Goal: Task Accomplishment & Management: Use online tool/utility

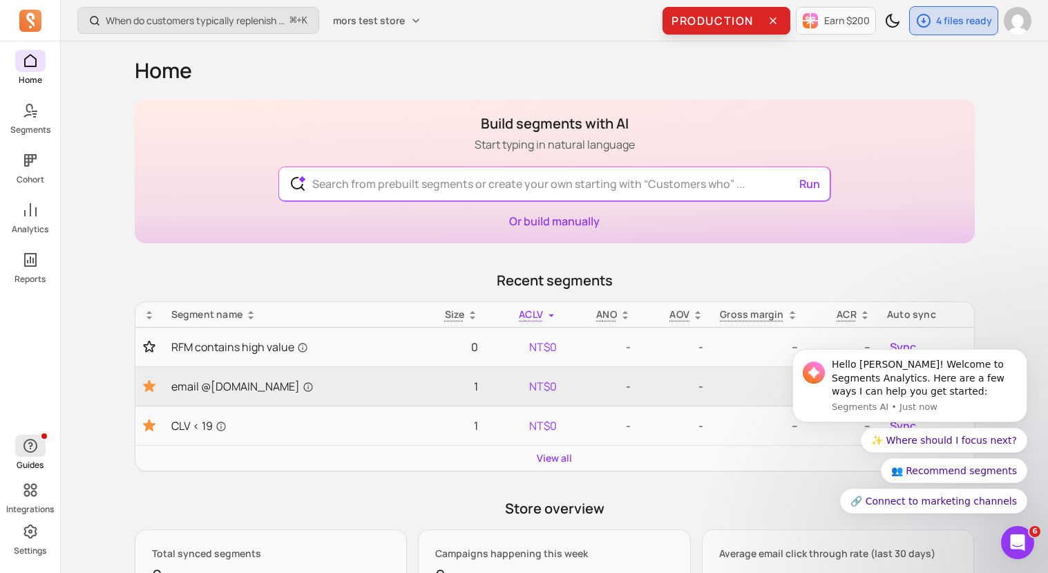
click at [37, 446] on icon "button" at bounding box center [30, 445] width 17 height 17
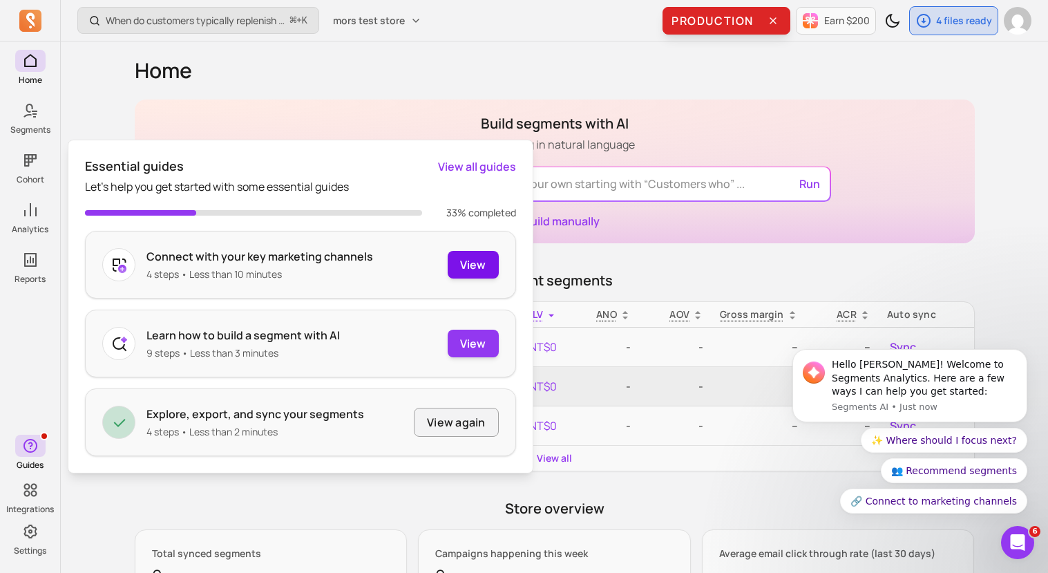
click at [488, 265] on button "View" at bounding box center [473, 265] width 51 height 28
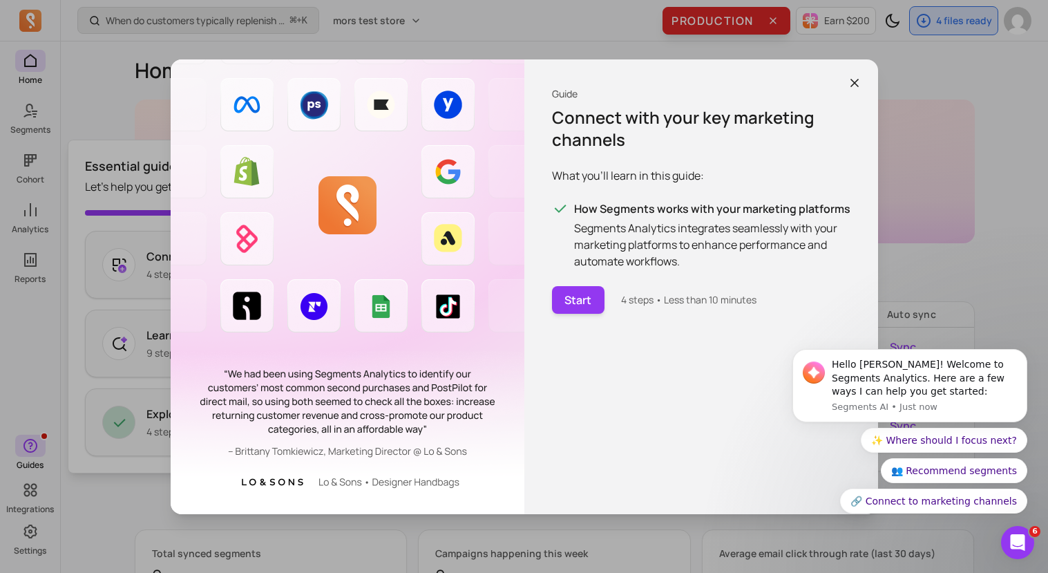
click at [862, 82] on button "button" at bounding box center [854, 82] width 25 height 25
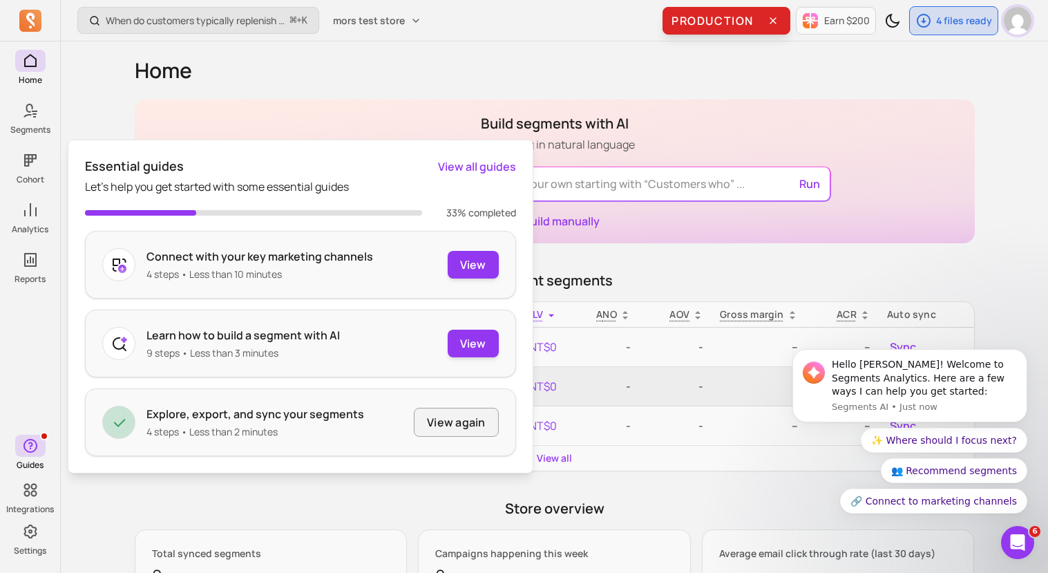
click at [1024, 18] on img "button" at bounding box center [1018, 21] width 28 height 28
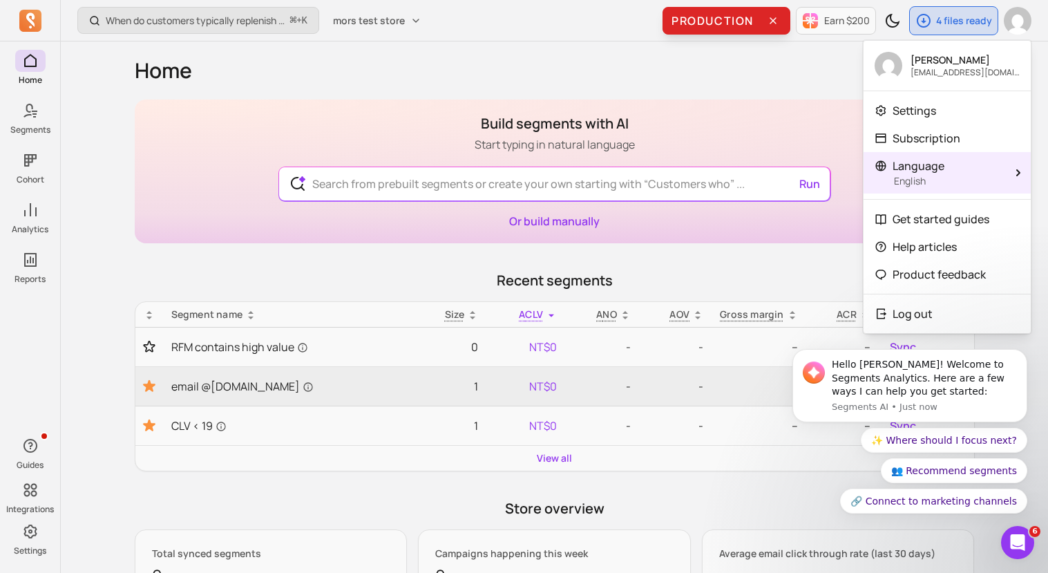
click at [935, 159] on span "Language" at bounding box center [919, 166] width 52 height 17
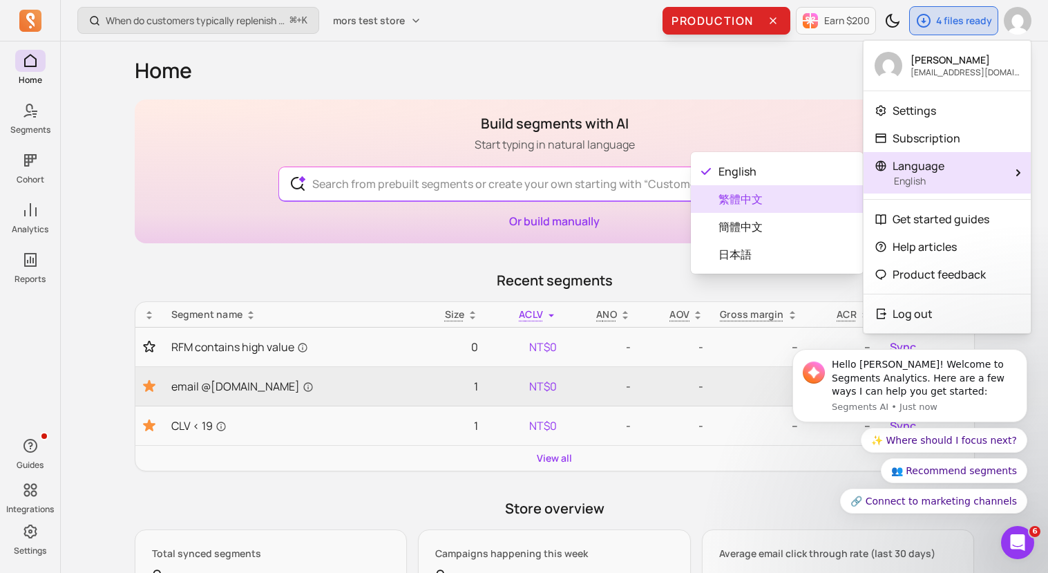
click at [789, 202] on span "繁體中文" at bounding box center [786, 199] width 134 height 17
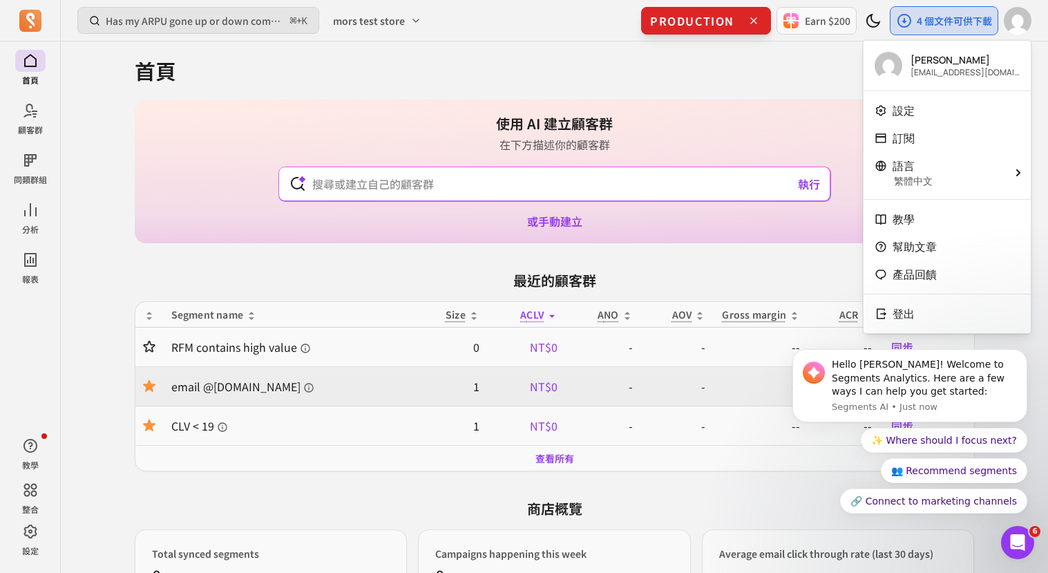
click at [593, 111] on div "使用 AI 建立顧客群 在下方描述你的顧客群 執行 或手動建立" at bounding box center [555, 171] width 840 height 144
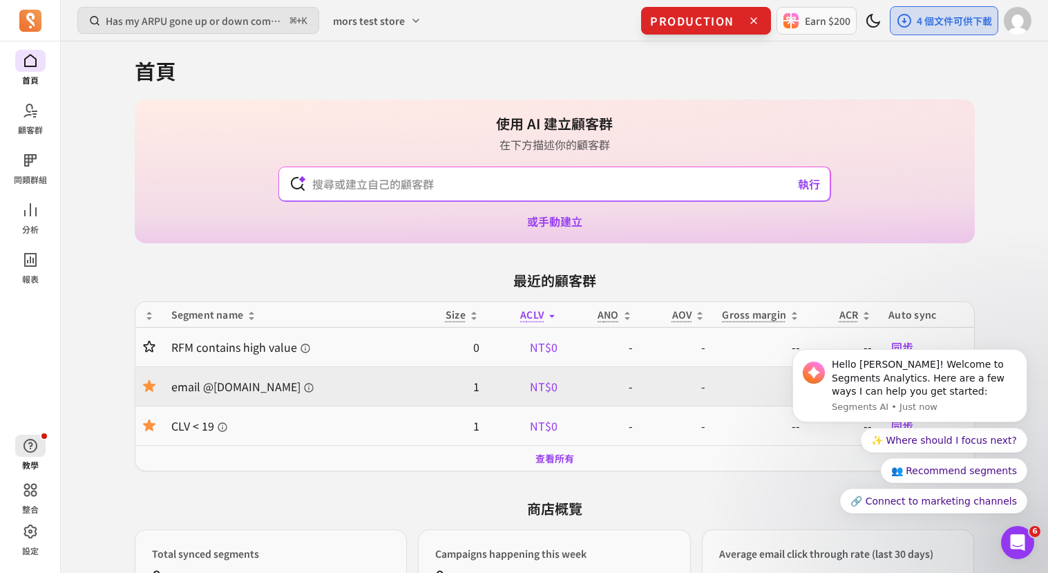
click at [34, 446] on icon "button" at bounding box center [30, 445] width 17 height 17
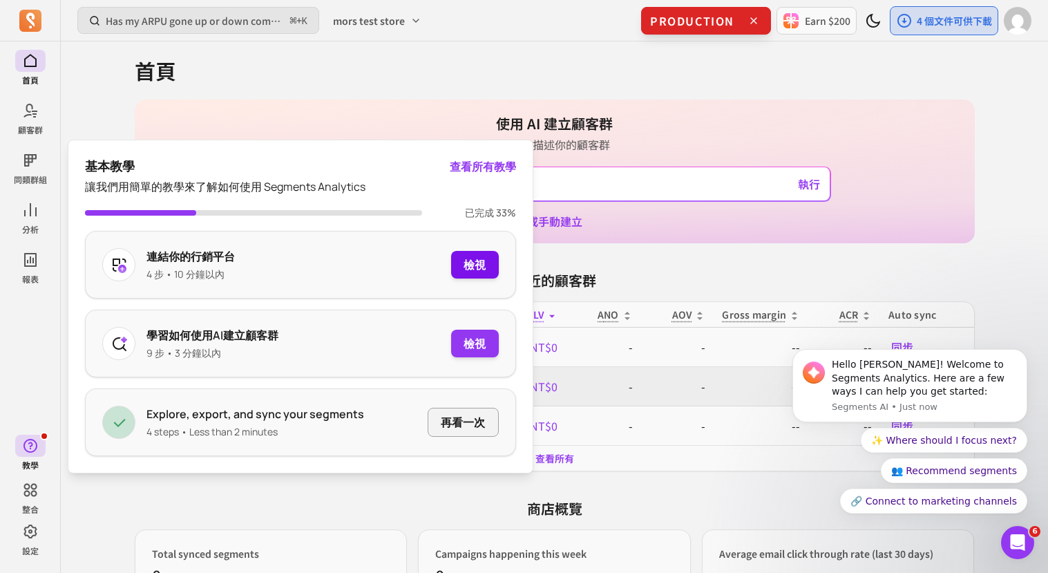
click at [469, 257] on button "檢視" at bounding box center [474, 265] width 47 height 28
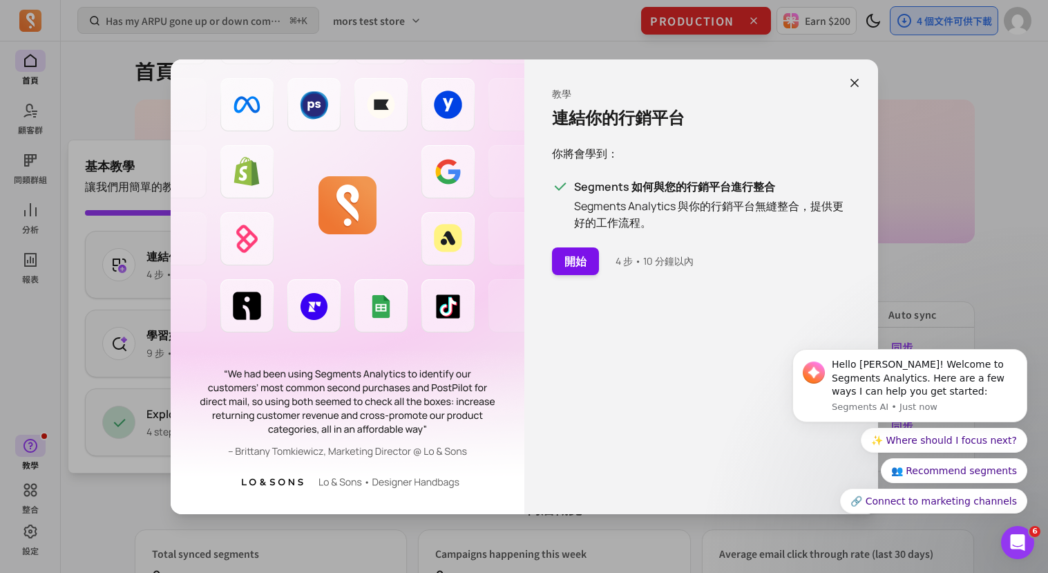
click at [590, 258] on button "開始" at bounding box center [575, 261] width 47 height 28
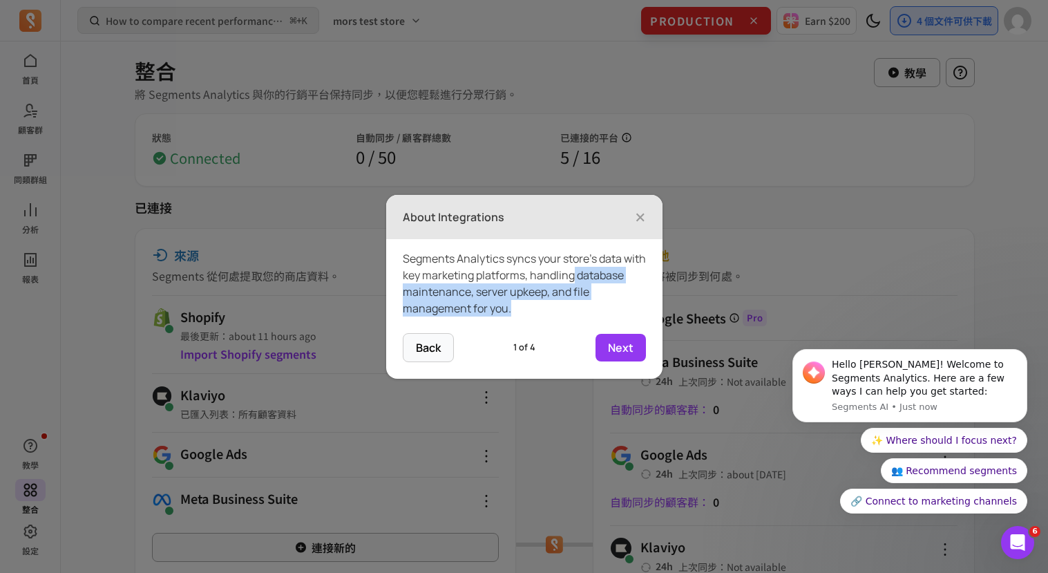
drag, startPoint x: 626, startPoint y: 310, endPoint x: 626, endPoint y: 264, distance: 45.6
click at [626, 264] on div "Segments Analytics syncs your store’s data with key marketing platforms, handli…" at bounding box center [524, 286] width 276 height 94
click at [632, 330] on div "Segments Analytics syncs your store’s data with key marketing platforms, handli…" at bounding box center [524, 286] width 276 height 94
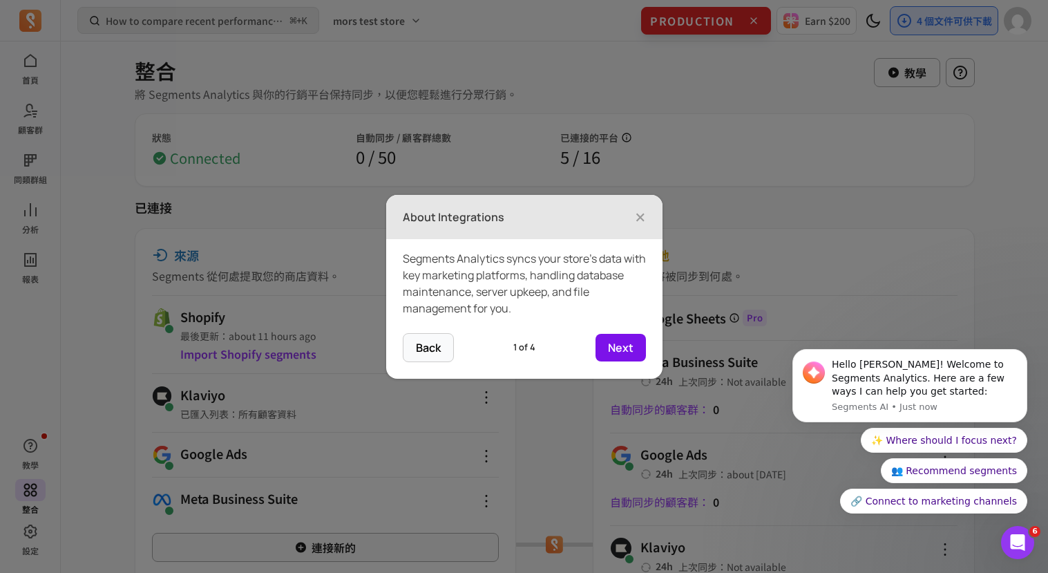
click at [632, 345] on button "Next" at bounding box center [621, 348] width 50 height 28
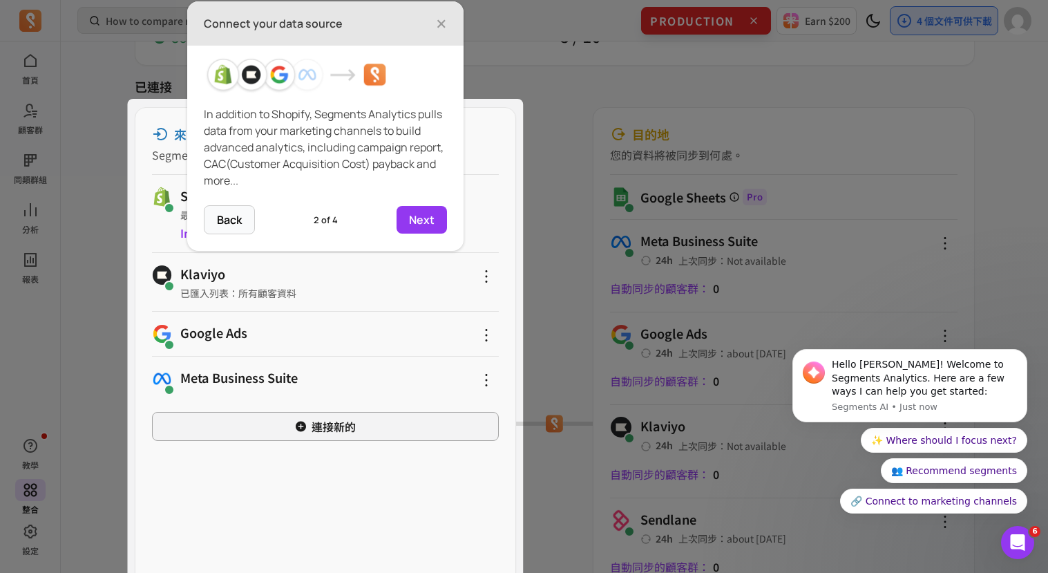
scroll to position [124, 0]
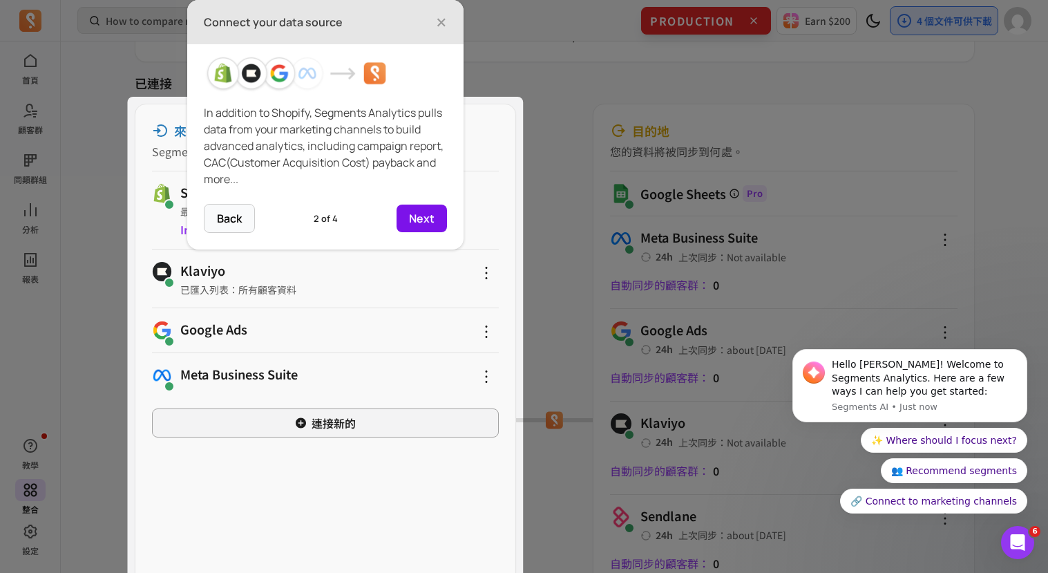
click at [419, 220] on button "Next" at bounding box center [422, 219] width 50 height 28
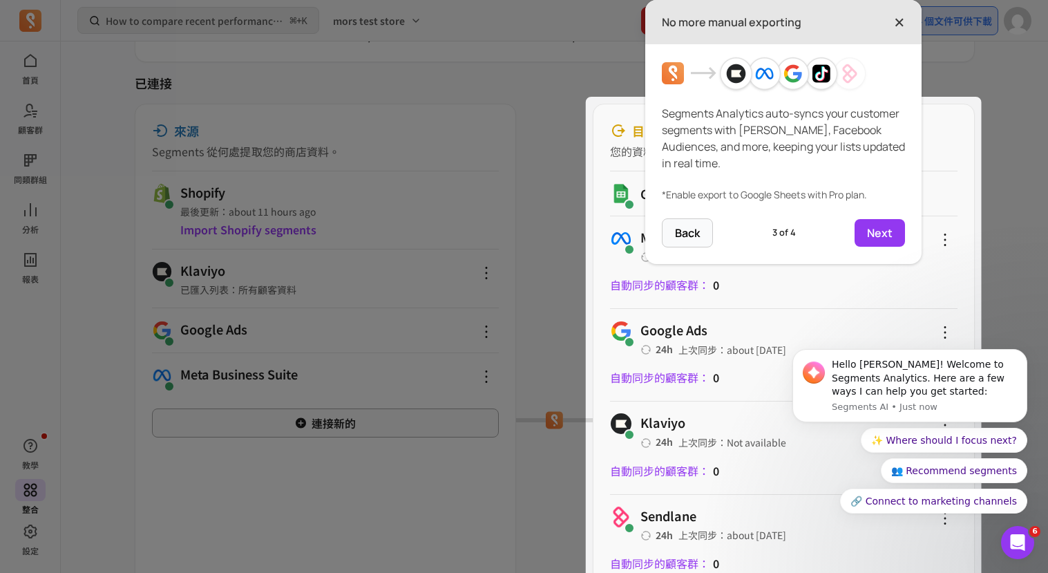
click at [902, 24] on span "×" at bounding box center [899, 22] width 11 height 30
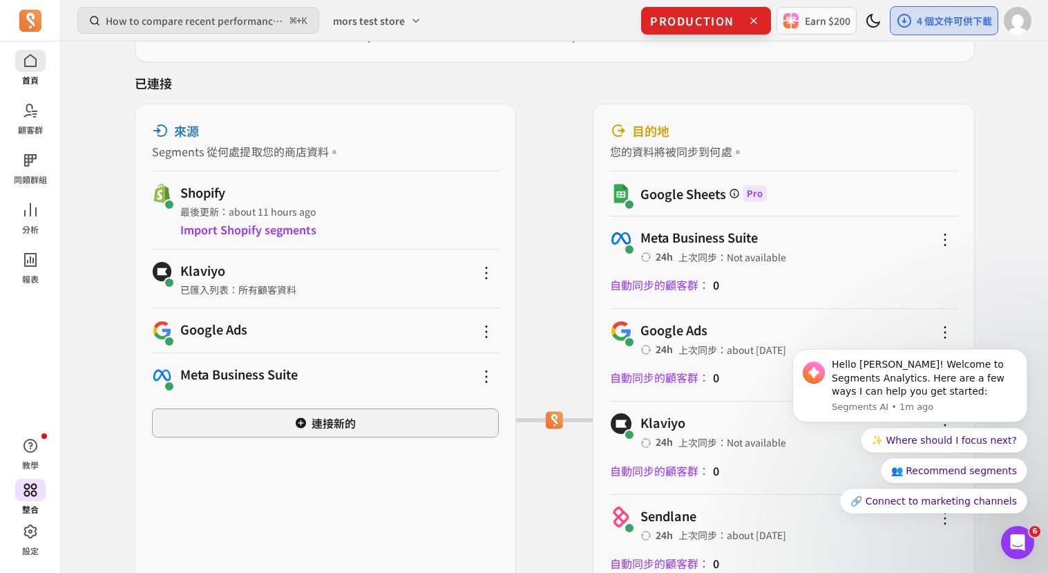
click at [41, 64] on span at bounding box center [30, 61] width 30 height 22
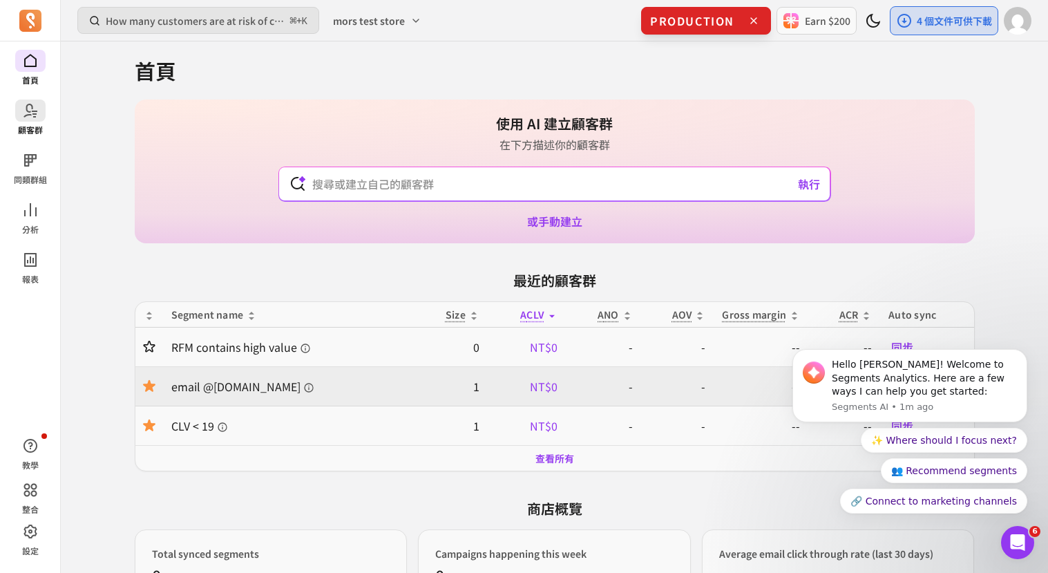
click at [44, 115] on span at bounding box center [30, 110] width 30 height 22
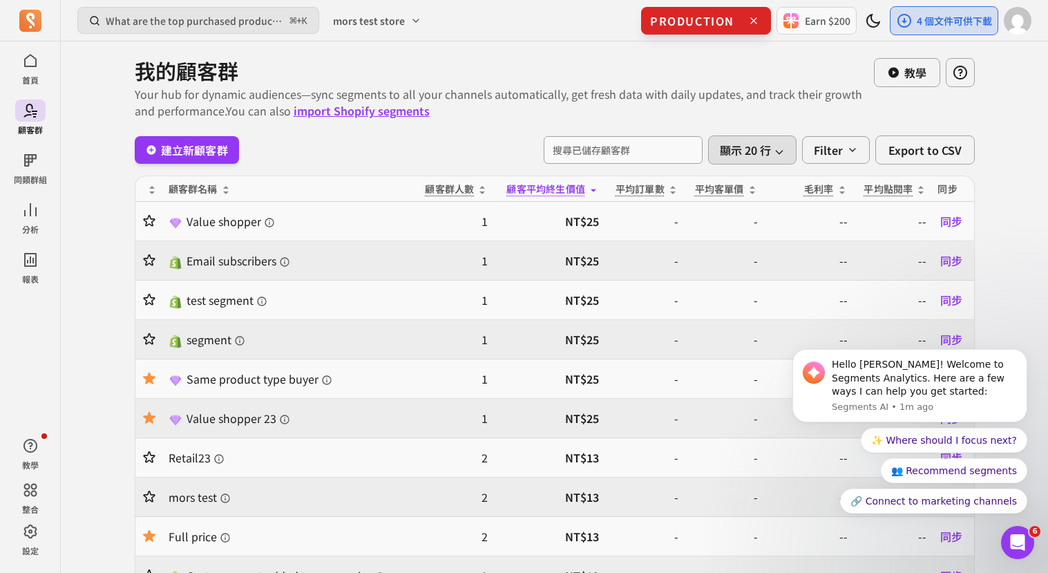
click at [790, 153] on button "顯示 20 行" at bounding box center [752, 149] width 88 height 29
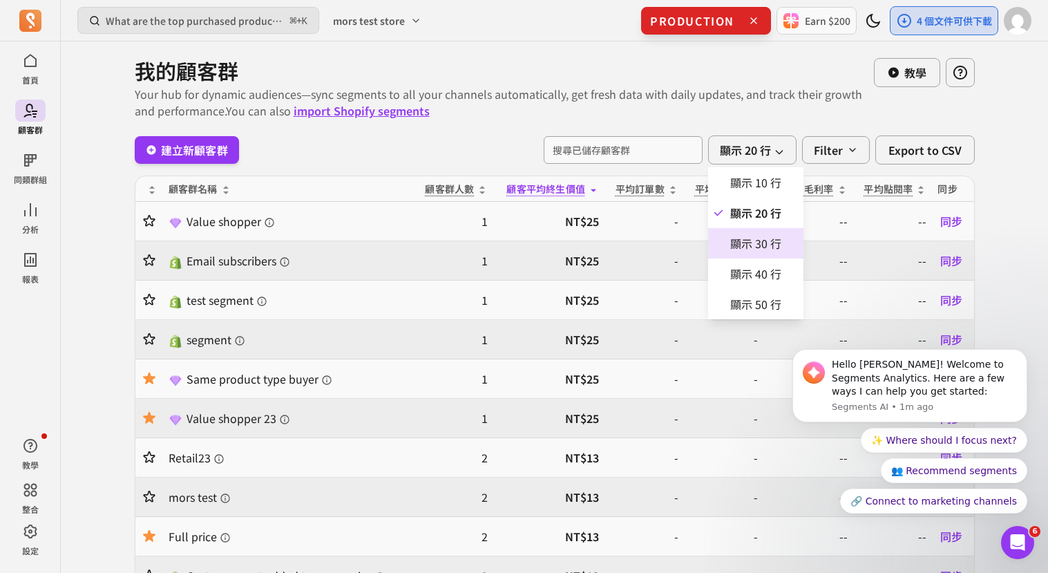
click at [772, 243] on p "顯示 30 行" at bounding box center [755, 243] width 51 height 17
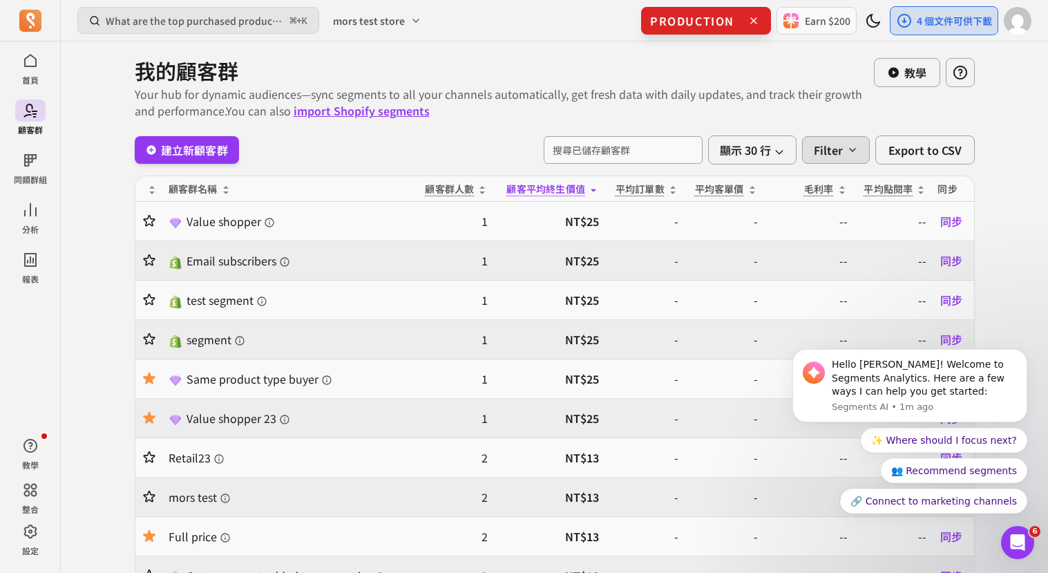
click at [841, 156] on p "Filter" at bounding box center [828, 150] width 29 height 17
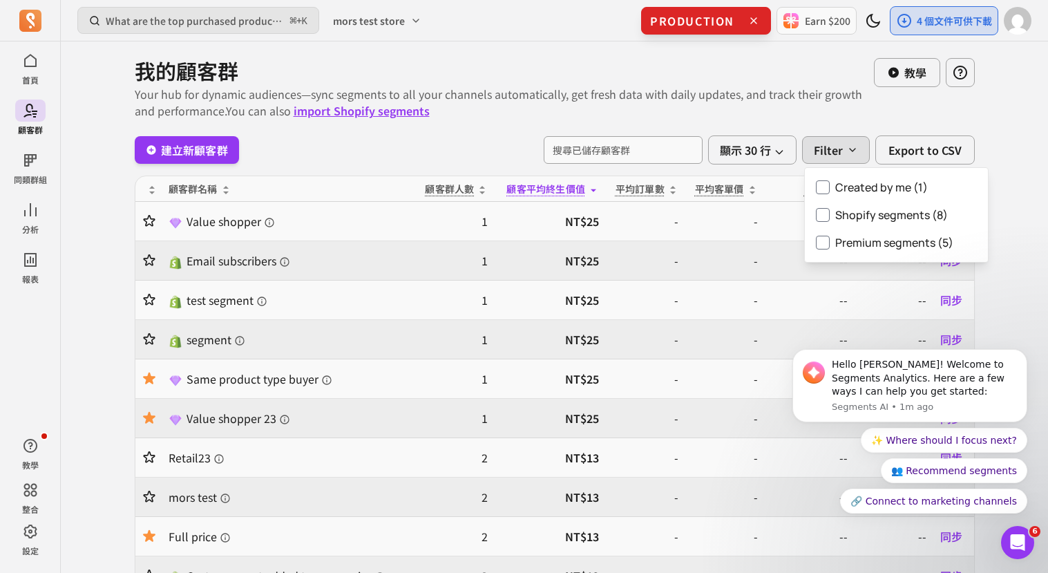
click at [846, 140] on button "Filter" at bounding box center [836, 150] width 68 height 28
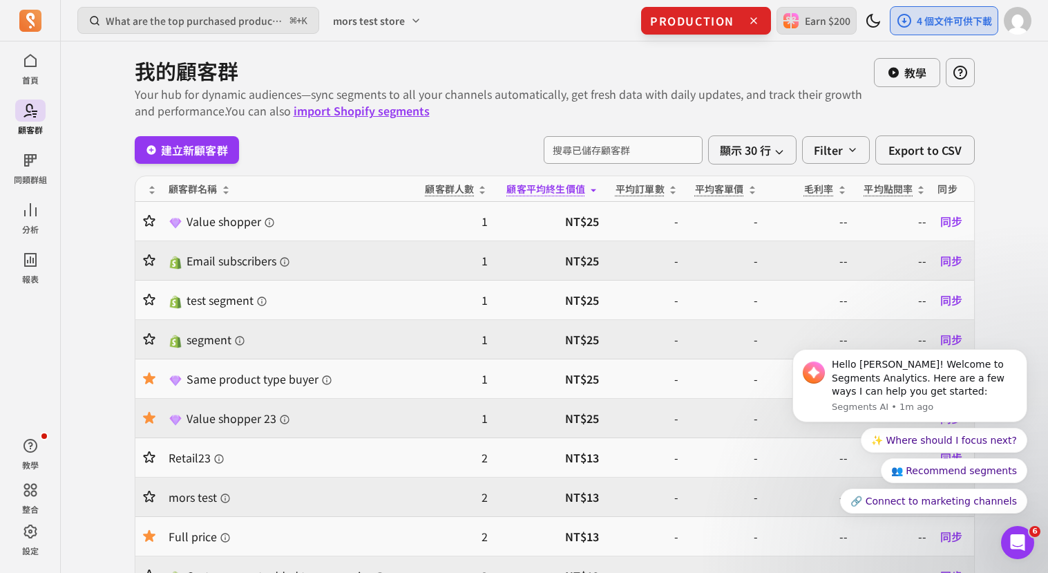
click at [846, 31] on button "Earn $200" at bounding box center [817, 21] width 80 height 28
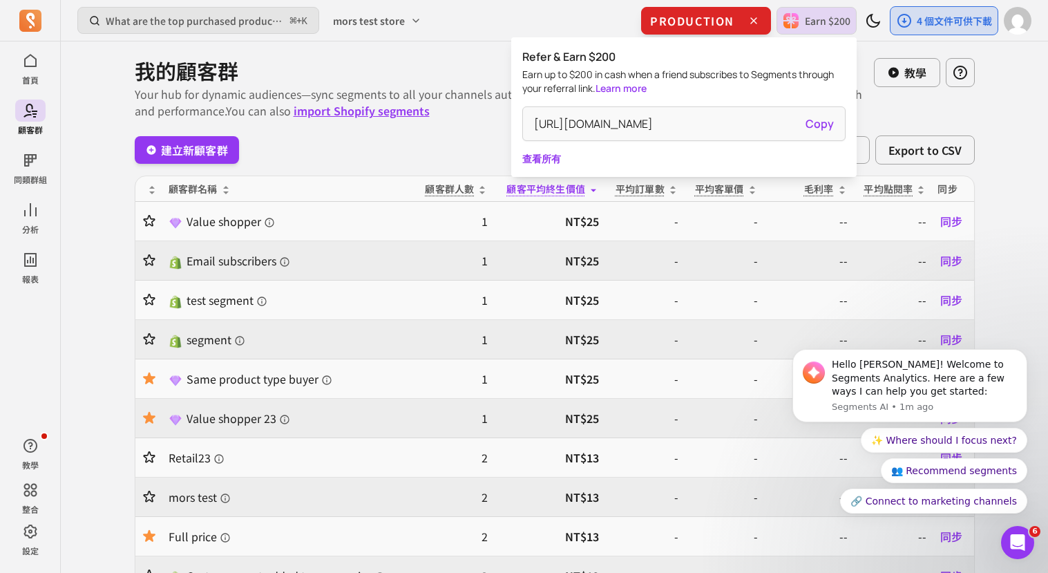
click at [549, 154] on link "查看所有" at bounding box center [683, 159] width 323 height 14
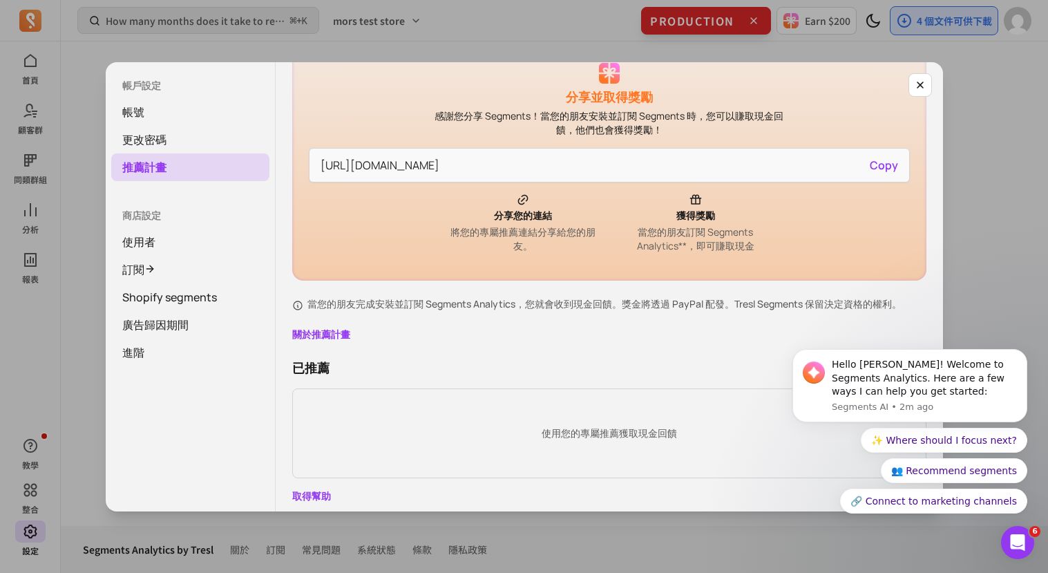
scroll to position [89, 0]
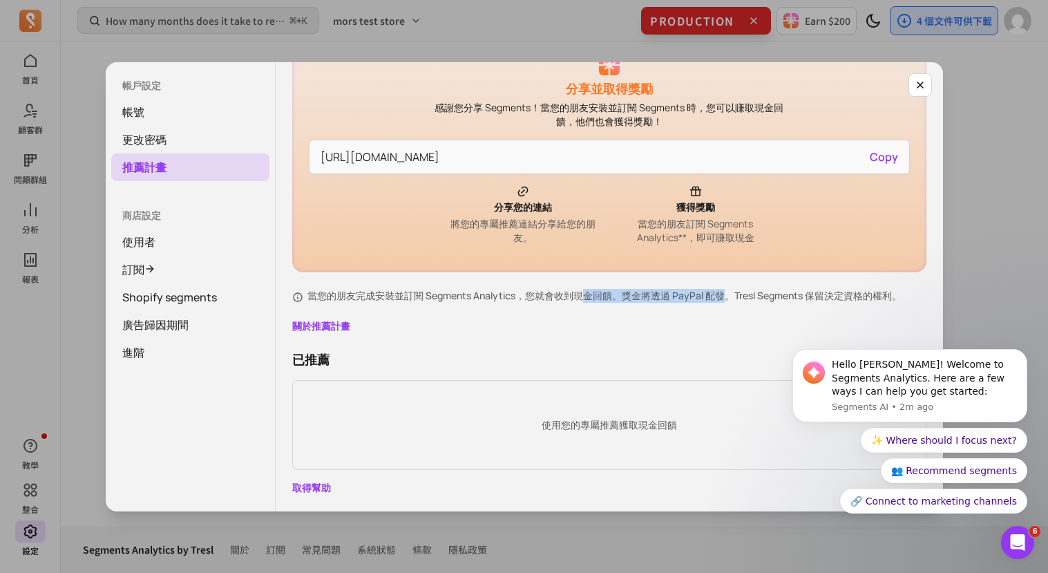
drag, startPoint x: 584, startPoint y: 299, endPoint x: 730, endPoint y: 298, distance: 145.8
click at [730, 299] on p "當您的朋友完成安裝並訂閱 Segments Analytics，您就會收到現金回饋。獎金將透過 PayPal 配發。Tresl Segments 保留決定資格…" at bounding box center [604, 296] width 594 height 14
click at [730, 298] on p "當您的朋友完成安裝並訂閱 Segments Analytics，您就會收到現金回饋。獎金將透過 PayPal 配發。Tresl Segments 保留決定資格…" at bounding box center [604, 296] width 594 height 14
click at [1014, 535] on icon "Open Intercom Messenger" at bounding box center [1016, 540] width 23 height 23
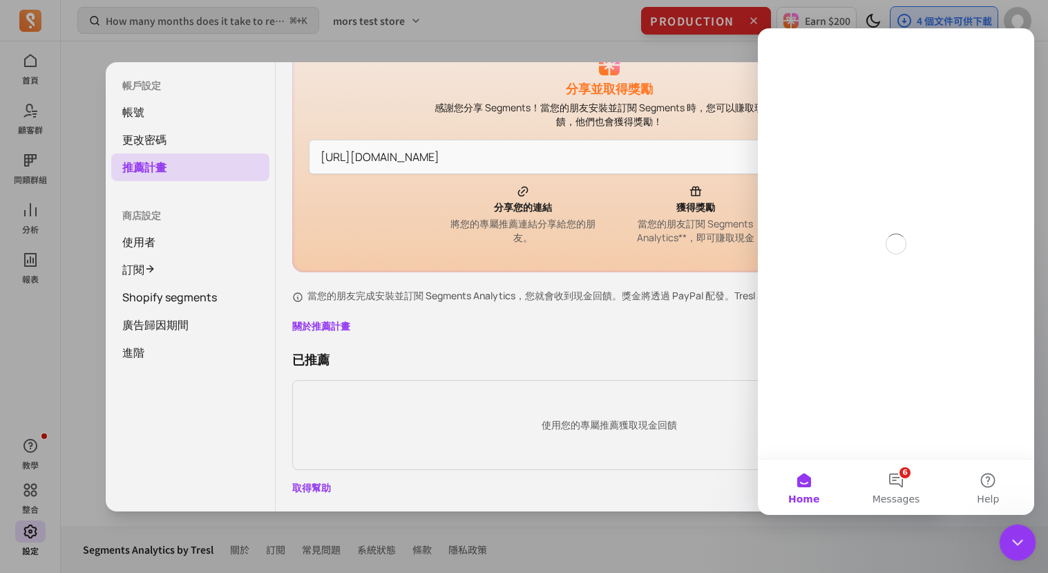
scroll to position [0, 0]
click at [1029, 556] on body "首頁 顧客群 同類群組 分析 報表 教學 整合 設定 How many months does it take to recover my CAC (Cust…" at bounding box center [524, 286] width 1048 height 573
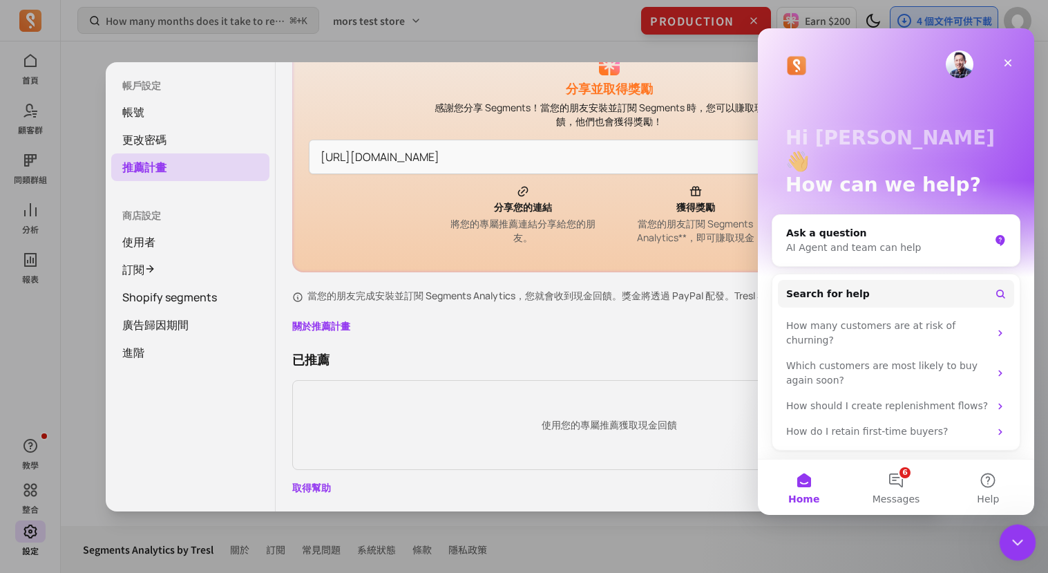
click at [1032, 545] on html at bounding box center [1015, 540] width 33 height 33
click at [688, 407] on div "使用您的專屬推薦獲取現金回饋" at bounding box center [609, 425] width 633 height 88
click at [1019, 548] on icon "Close Intercom Messenger" at bounding box center [1015, 540] width 17 height 17
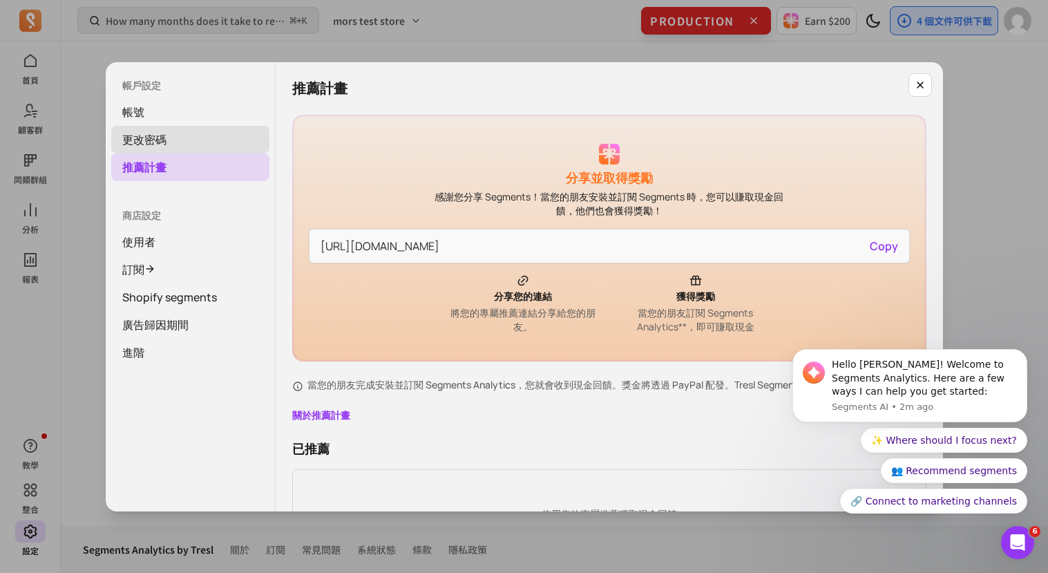
click at [164, 133] on link "更改密碼" at bounding box center [190, 140] width 158 height 28
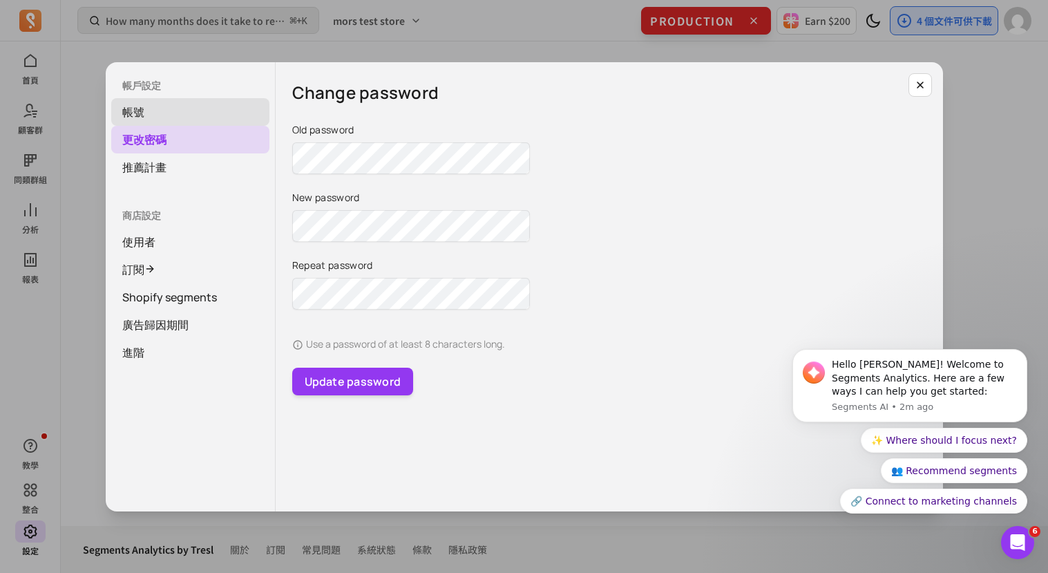
click at [180, 110] on link "帳號" at bounding box center [190, 112] width 158 height 28
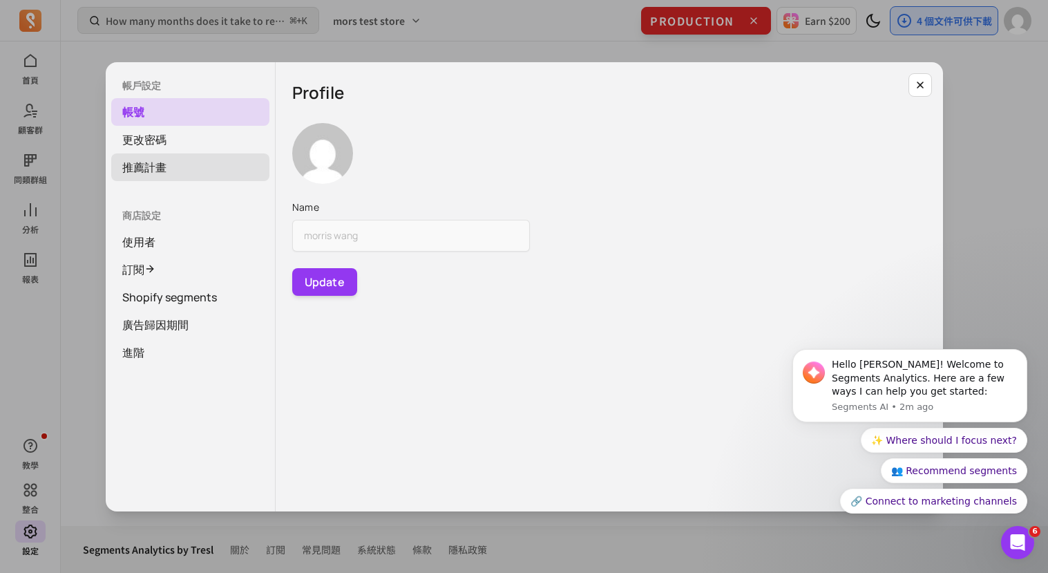
click at [174, 155] on link "推薦計畫" at bounding box center [190, 167] width 158 height 28
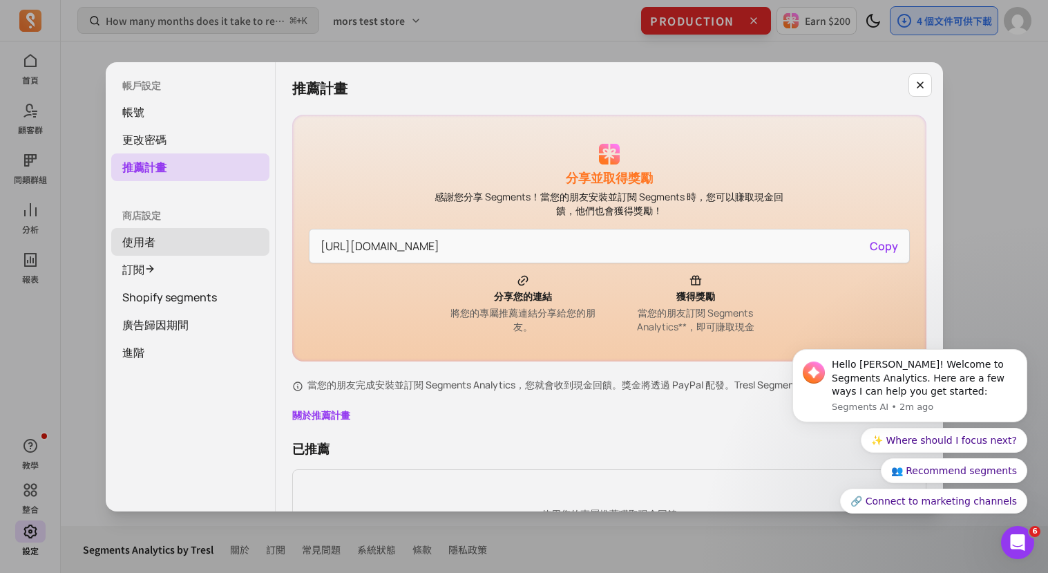
click at [172, 243] on link "使用者" at bounding box center [190, 242] width 158 height 28
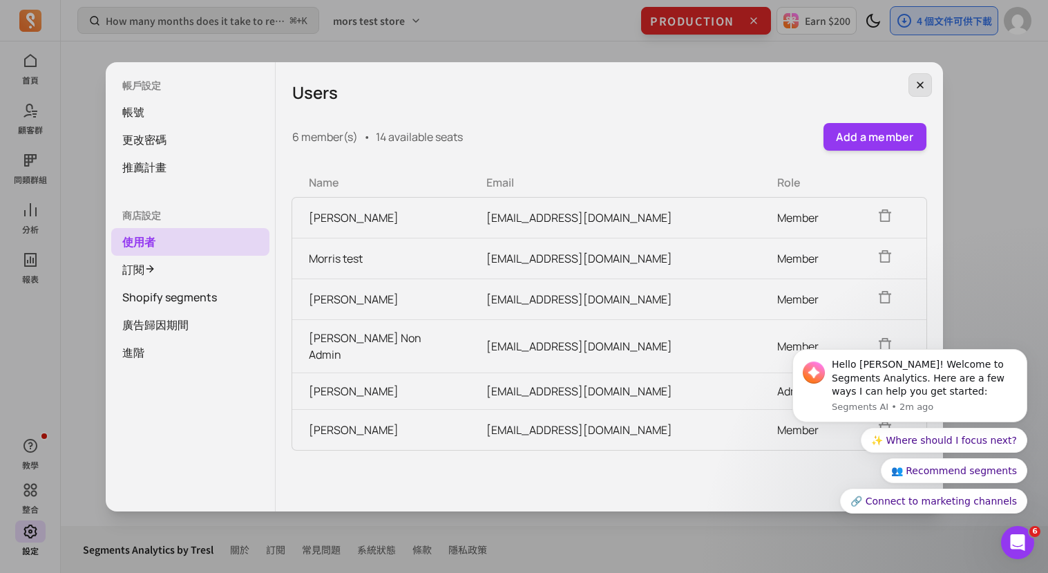
click at [921, 79] on icon "button" at bounding box center [920, 84] width 11 height 11
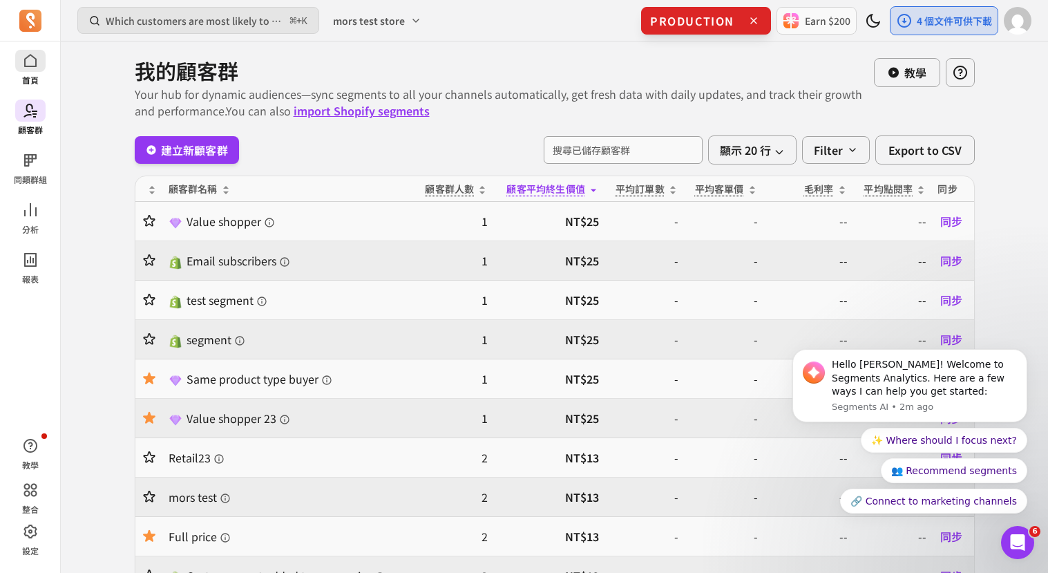
click at [32, 77] on p "首頁" at bounding box center [30, 80] width 17 height 11
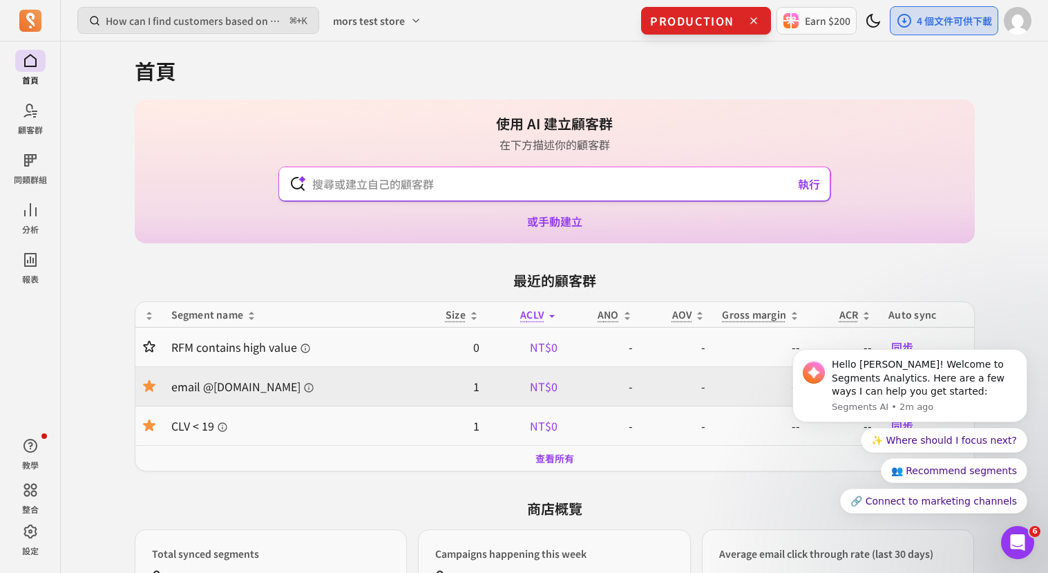
click at [535, 169] on input "text" at bounding box center [554, 183] width 506 height 33
drag, startPoint x: 541, startPoint y: 149, endPoint x: 541, endPoint y: 130, distance: 19.3
click at [541, 130] on div "使用 AI 建立顧客群 在下方描述你的顧客群 執行 或手動建立" at bounding box center [555, 171] width 840 height 144
click at [541, 130] on h1 "使用 AI 建立顧客群" at bounding box center [554, 123] width 117 height 19
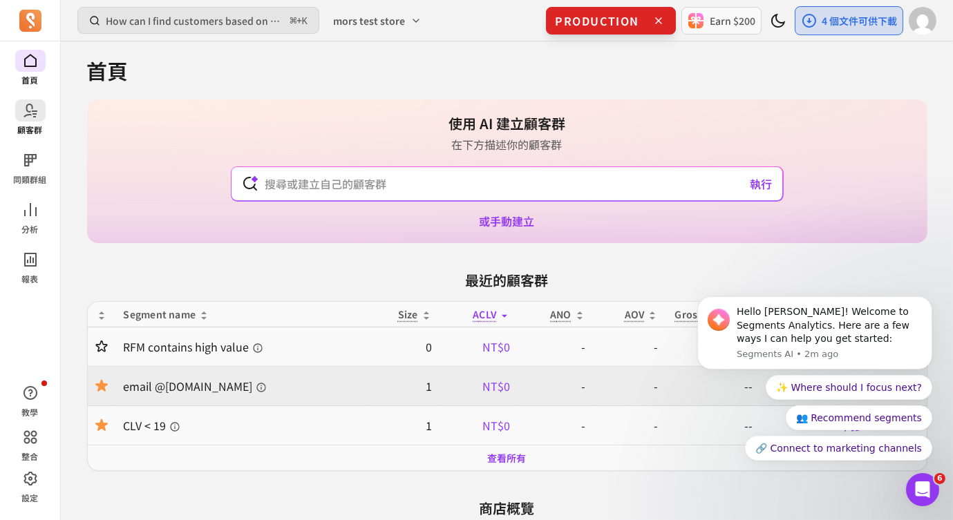
click at [31, 122] on link "顧客群" at bounding box center [30, 117] width 60 height 36
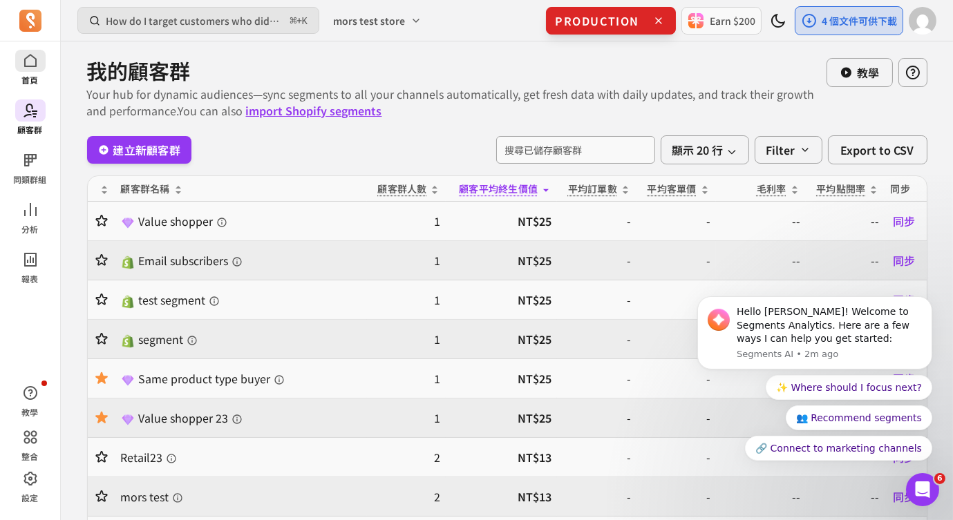
click at [35, 79] on p "首頁" at bounding box center [30, 80] width 17 height 11
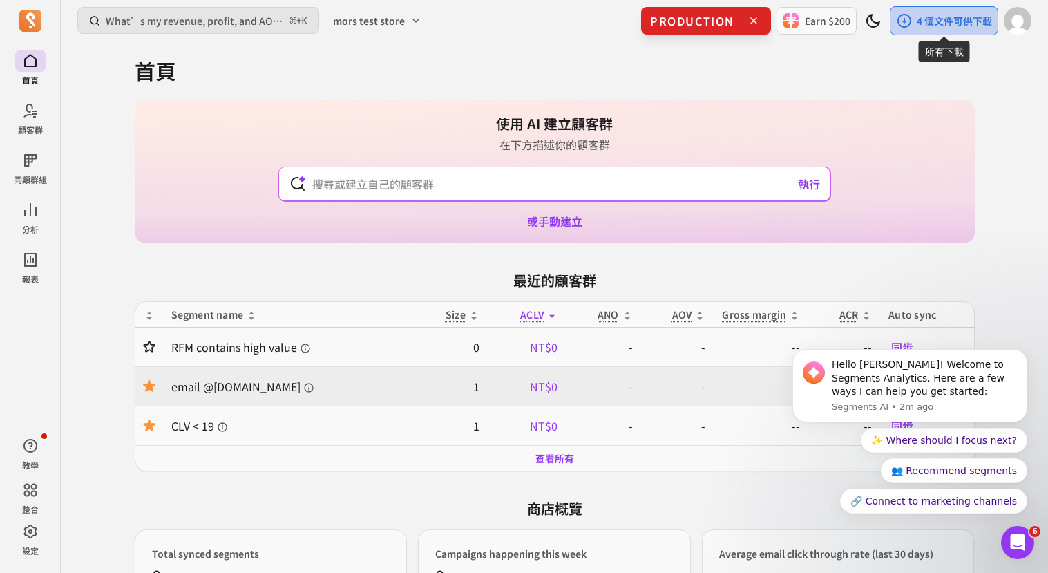
click at [987, 26] on p "4 個文件可供下載" at bounding box center [954, 21] width 75 height 14
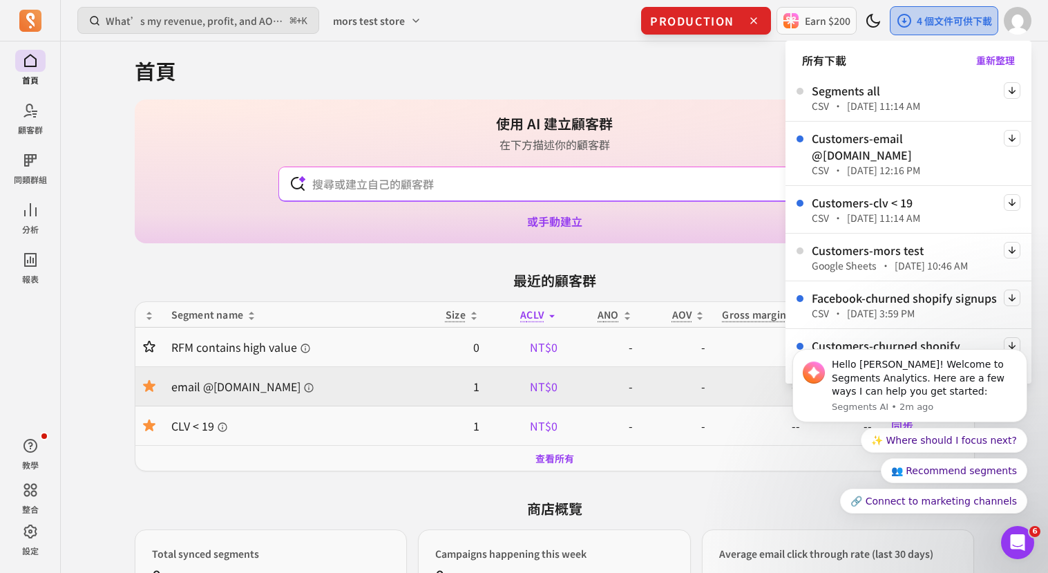
click at [987, 26] on p "4 個文件可供下載" at bounding box center [954, 21] width 75 height 14
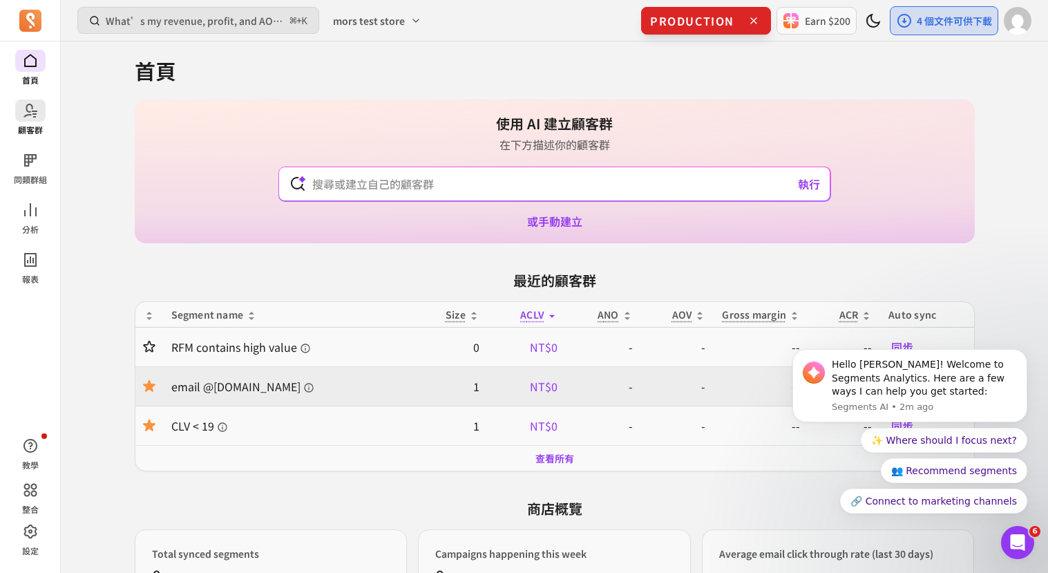
click at [48, 123] on link "顧客群" at bounding box center [30, 117] width 60 height 36
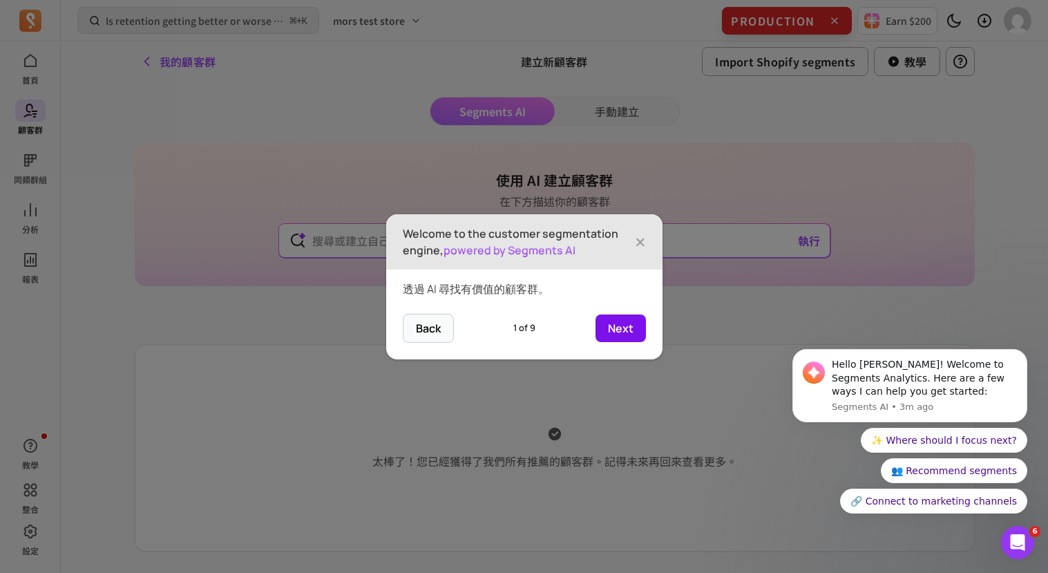
click at [613, 325] on button "Next" at bounding box center [621, 328] width 50 height 28
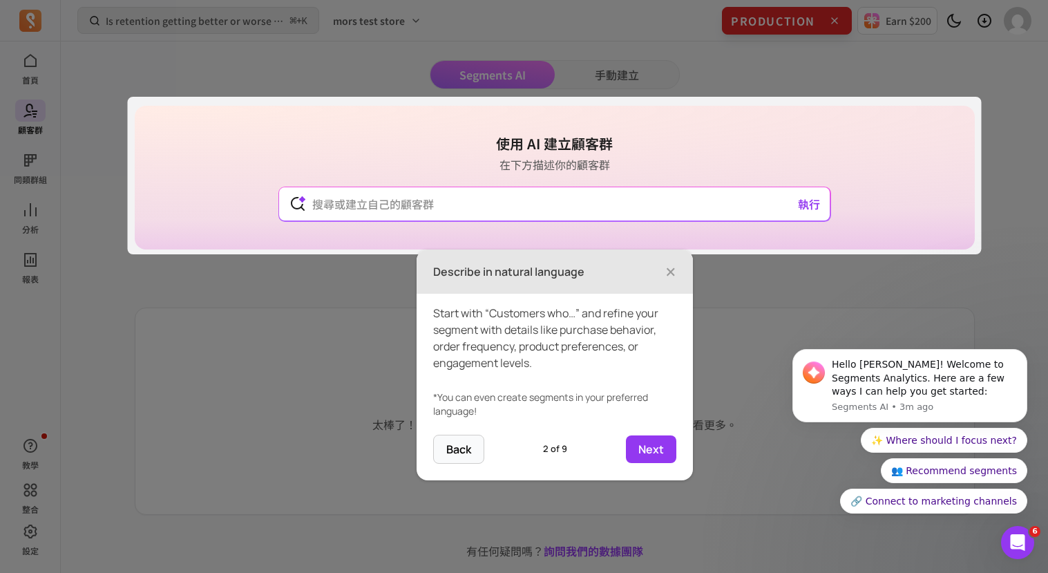
scroll to position [39, 0]
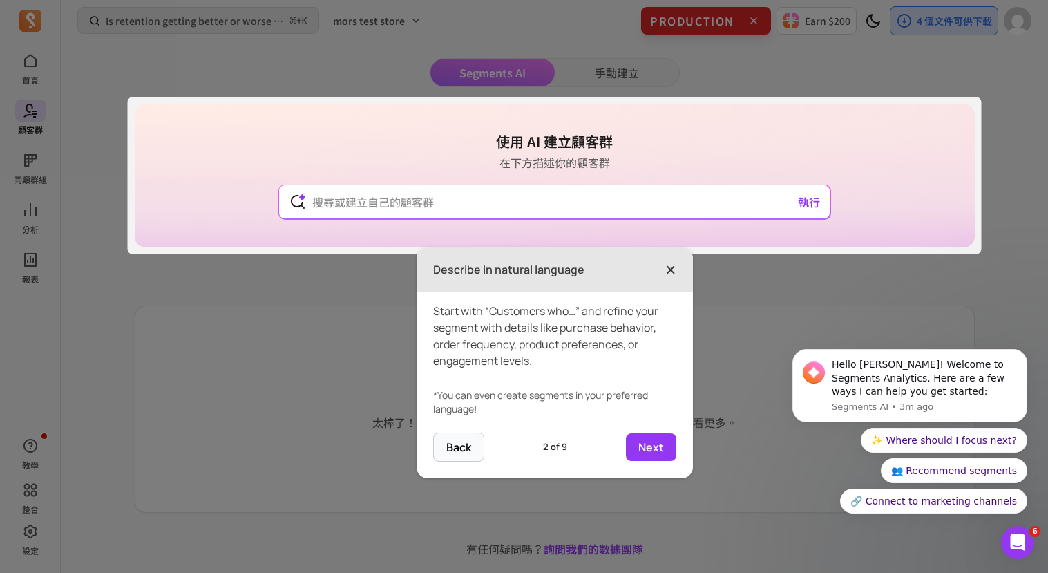
click at [666, 270] on span "×" at bounding box center [670, 269] width 11 height 30
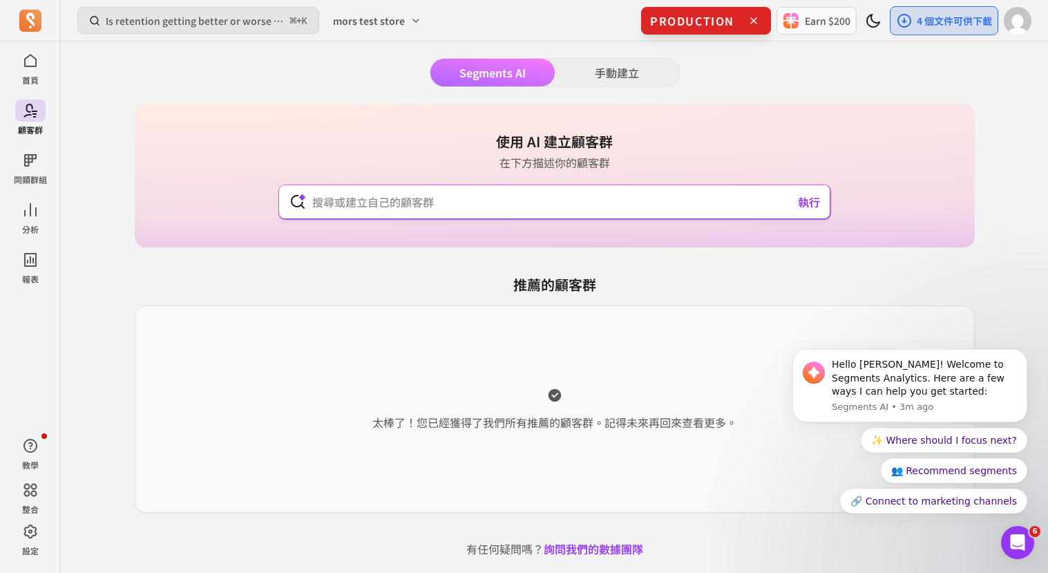
click at [529, 200] on input "text" at bounding box center [554, 201] width 506 height 33
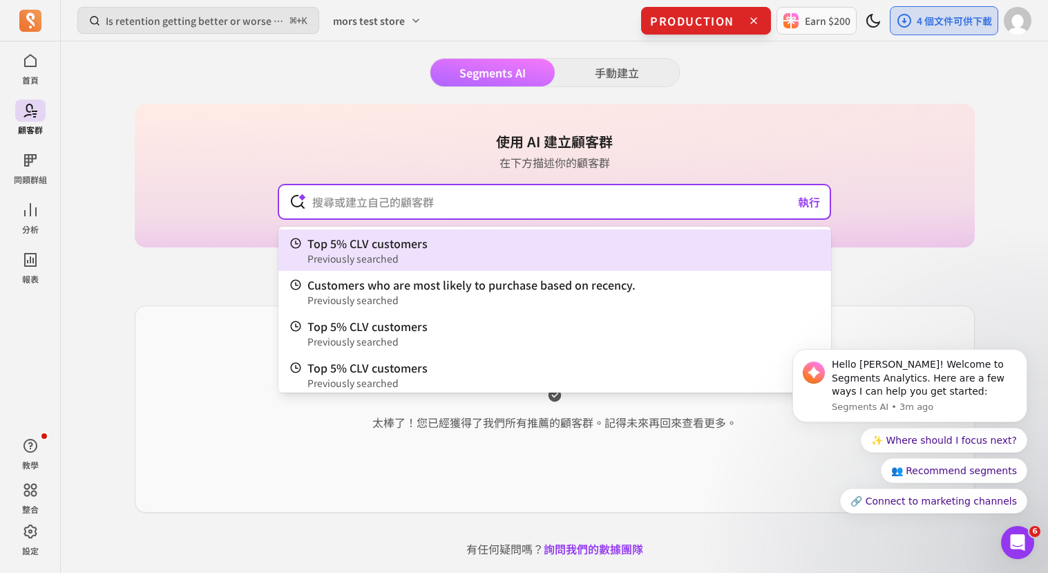
click at [610, 76] on div "Segments AI 手動建立 使用 AI 建立顧客群 在下方描述你的顧客群 執行 Top 5% CLV customers Previously sear…" at bounding box center [555, 307] width 840 height 499
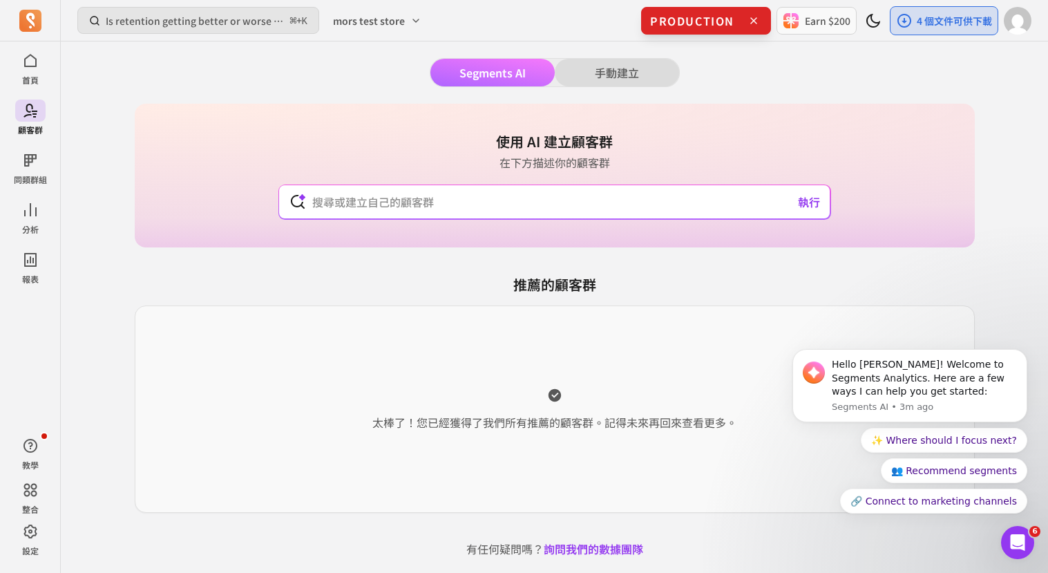
click at [610, 76] on button "手動建立" at bounding box center [617, 73] width 124 height 28
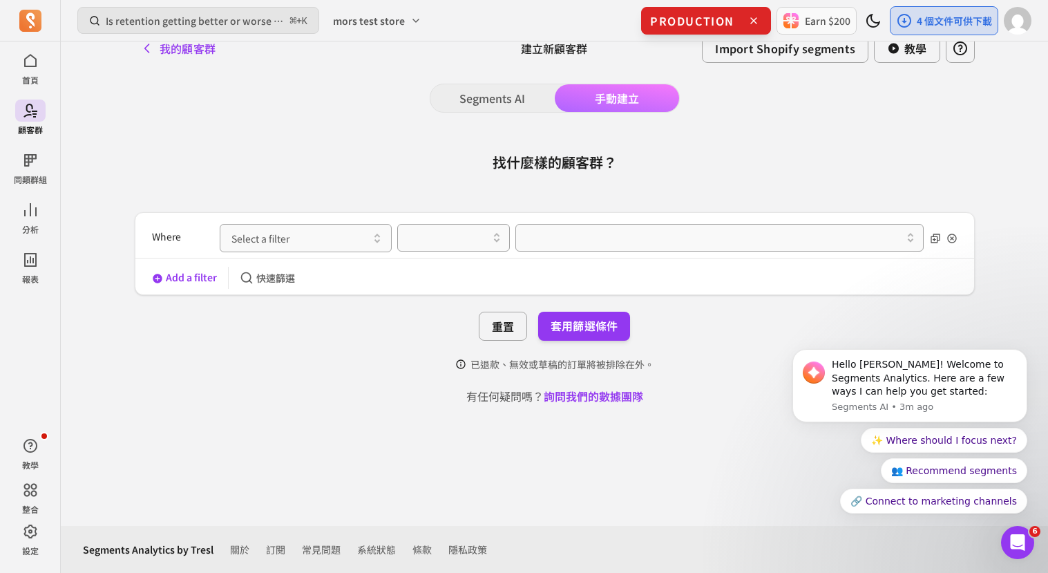
scroll to position [13, 0]
click at [314, 254] on div "Where Select a filter" at bounding box center [555, 237] width 806 height 39
click at [328, 243] on button "Select a filter" at bounding box center [306, 238] width 172 height 28
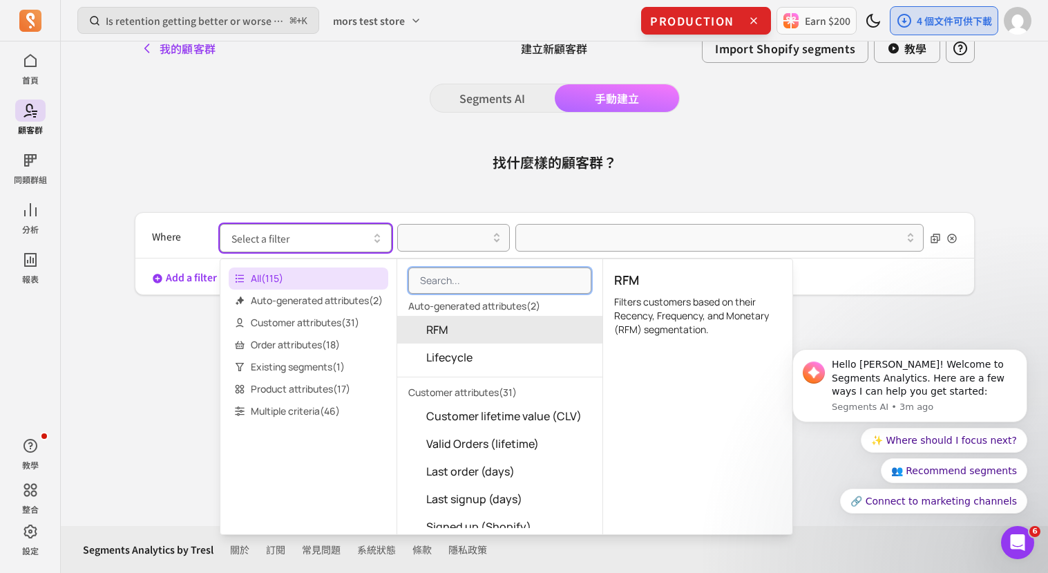
click at [462, 334] on button "RFM" at bounding box center [499, 330] width 205 height 28
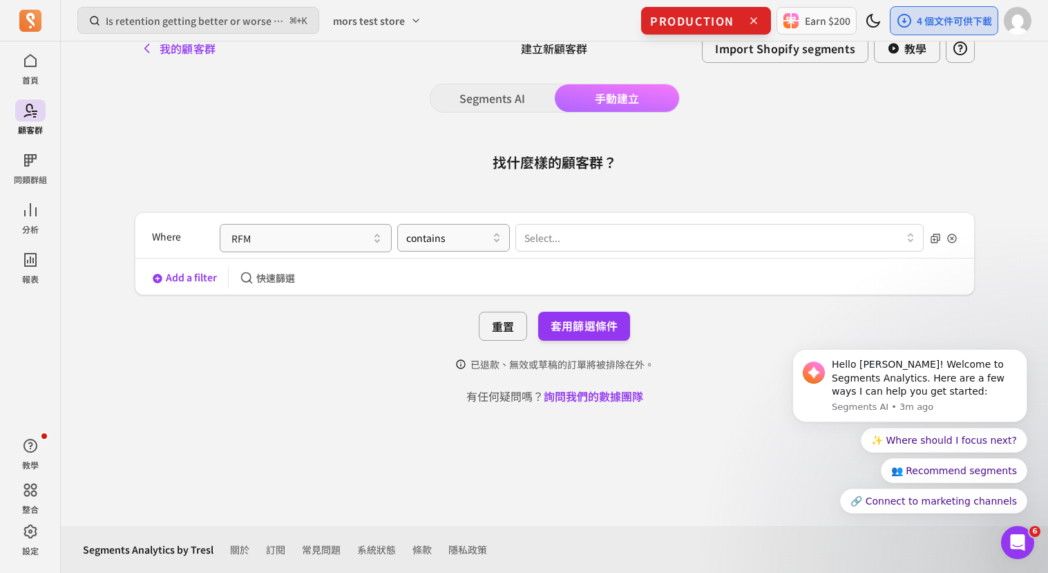
click at [556, 236] on div at bounding box center [714, 237] width 380 height 17
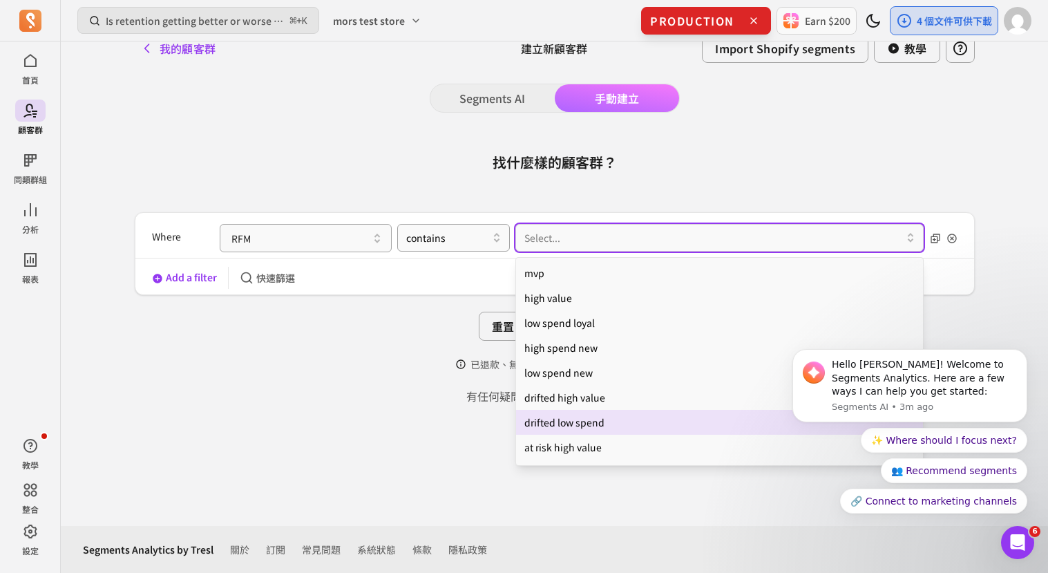
click at [576, 415] on div "drifted low spend" at bounding box center [720, 422] width 408 height 25
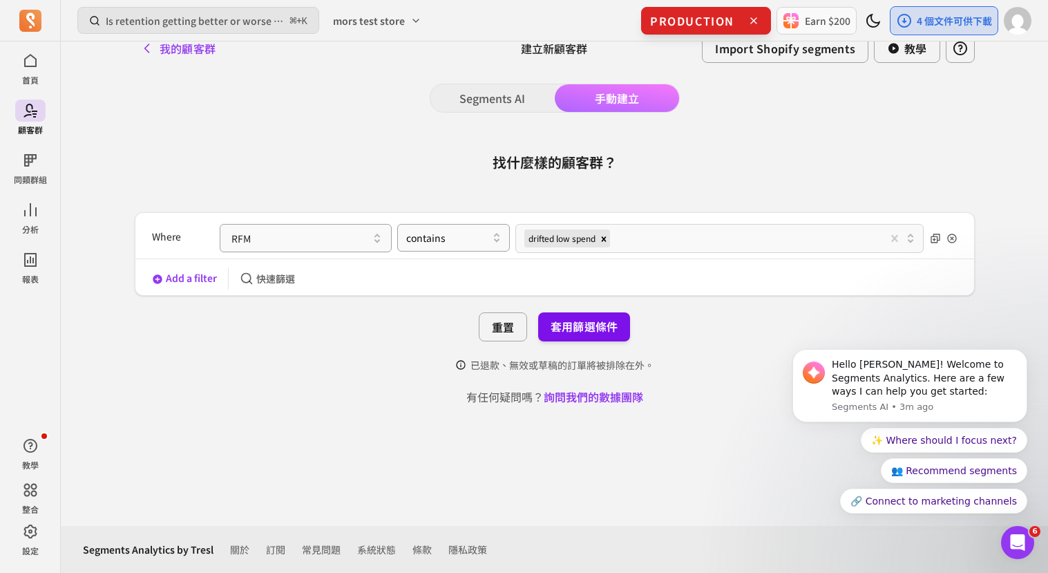
click at [582, 335] on button "套用篩選條件" at bounding box center [584, 326] width 92 height 29
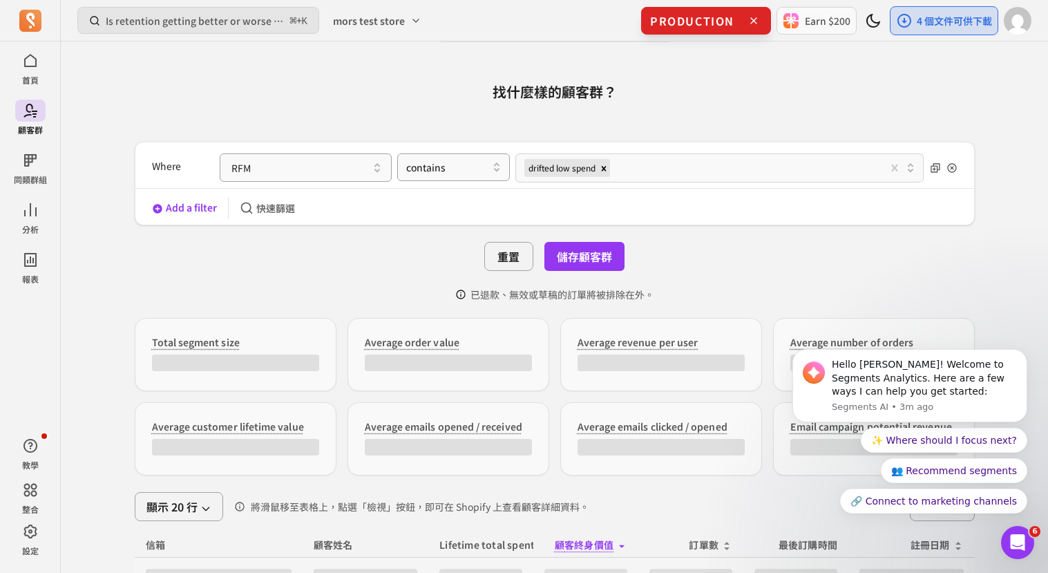
scroll to position [121, 0]
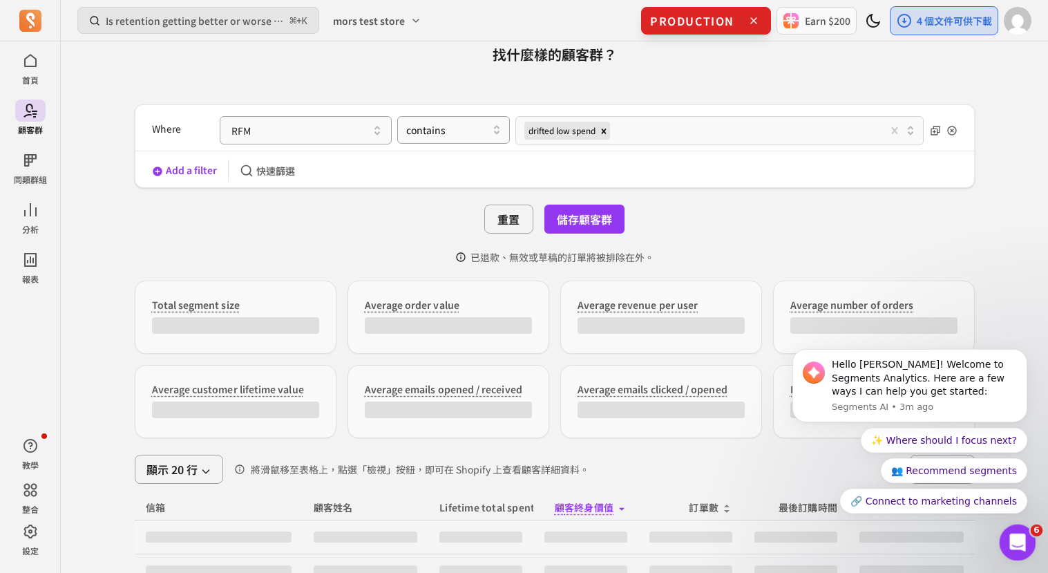
click at [1014, 541] on icon "Open Intercom Messenger" at bounding box center [1016, 540] width 23 height 23
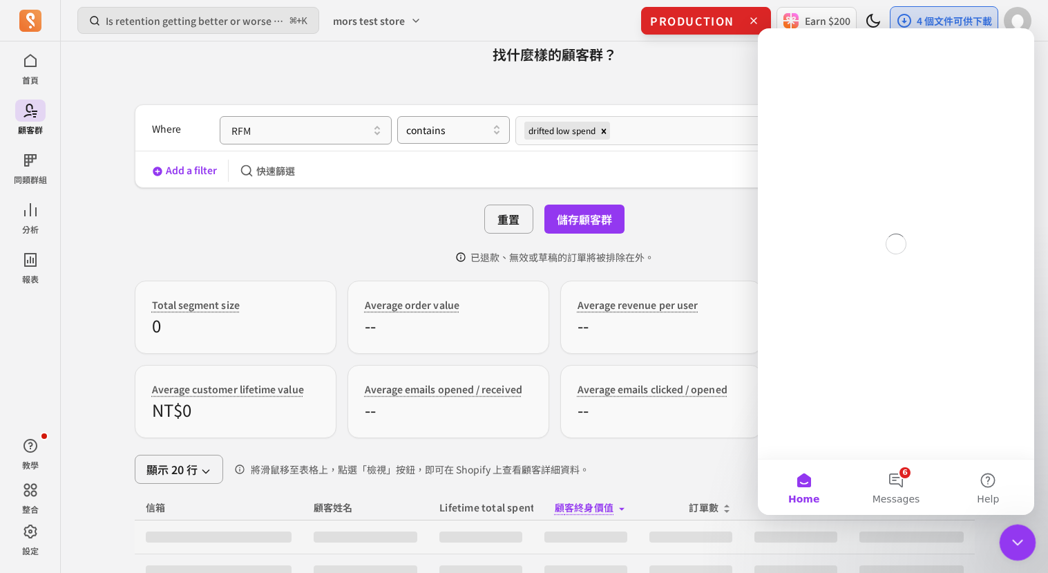
scroll to position [0, 0]
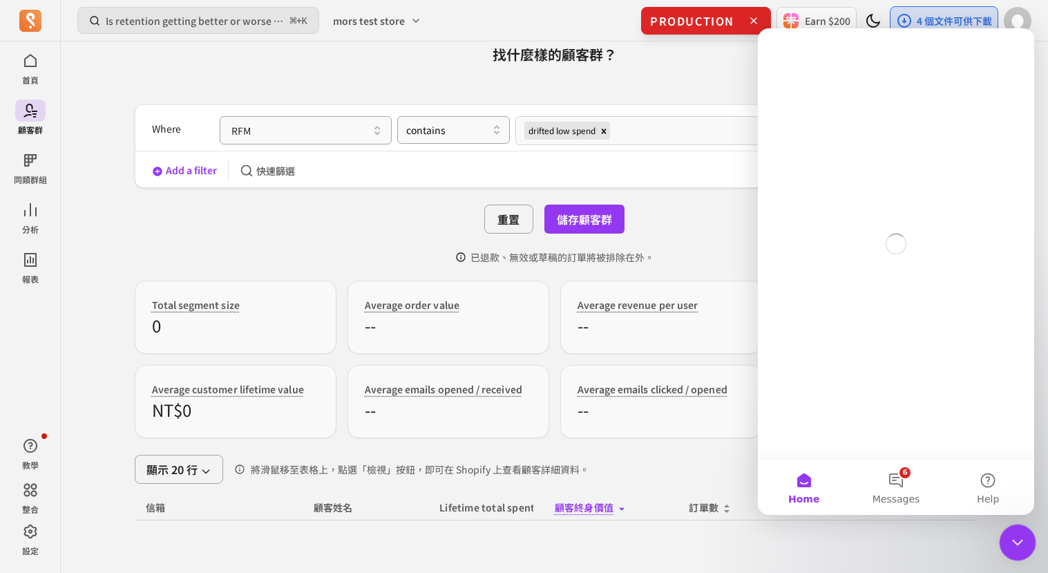
click at [1014, 535] on icon "Close Intercom Messenger" at bounding box center [1015, 540] width 17 height 17
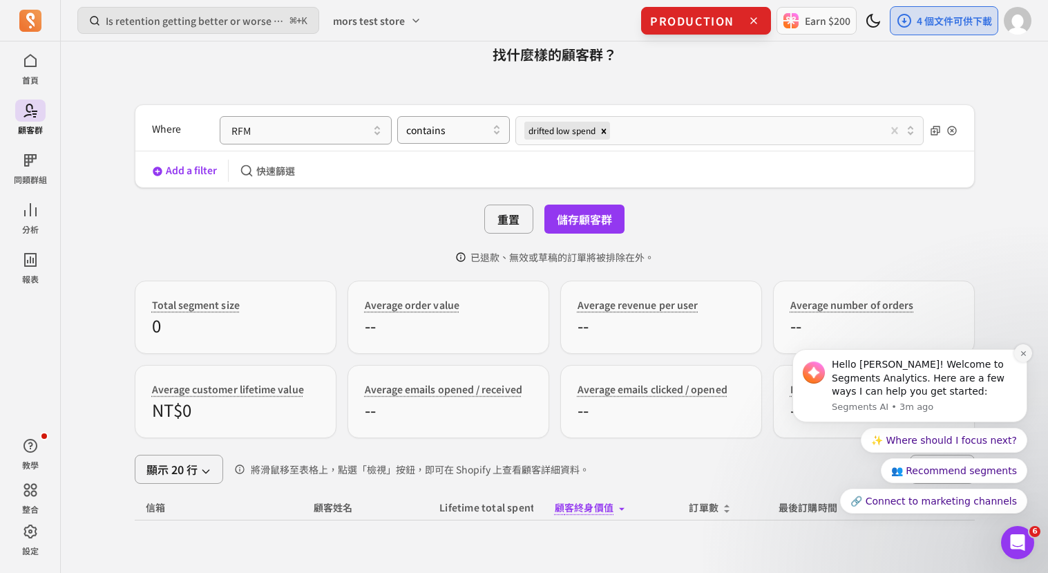
click at [1025, 355] on icon "Dismiss notification" at bounding box center [1024, 354] width 8 height 8
click at [1023, 350] on icon "Dismiss notification" at bounding box center [1024, 354] width 8 height 8
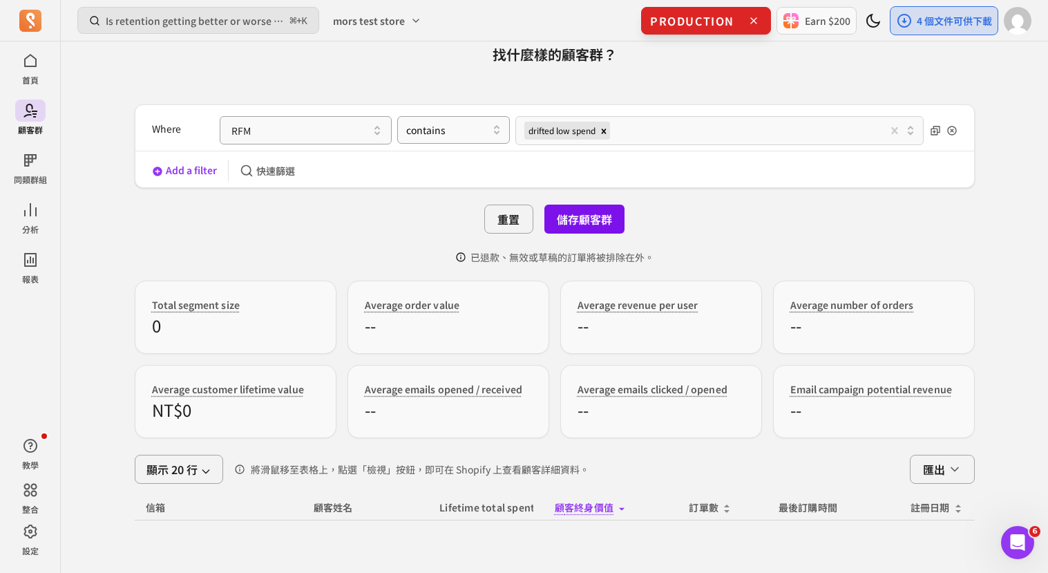
click at [619, 211] on button "儲存顧客群" at bounding box center [584, 219] width 80 height 29
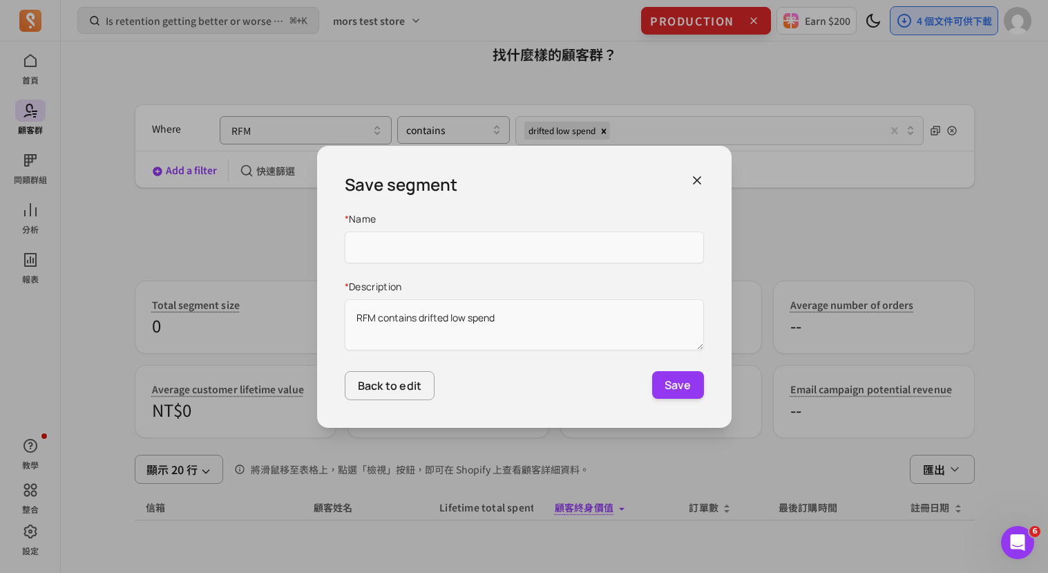
click at [554, 263] on div "* Name * Description RFM contains drifted low spend" at bounding box center [524, 283] width 359 height 142
click at [539, 249] on input "Name" at bounding box center [524, 247] width 359 height 32
type input "oct 13 test"
click at [652, 371] on button "Save" at bounding box center [678, 385] width 52 height 28
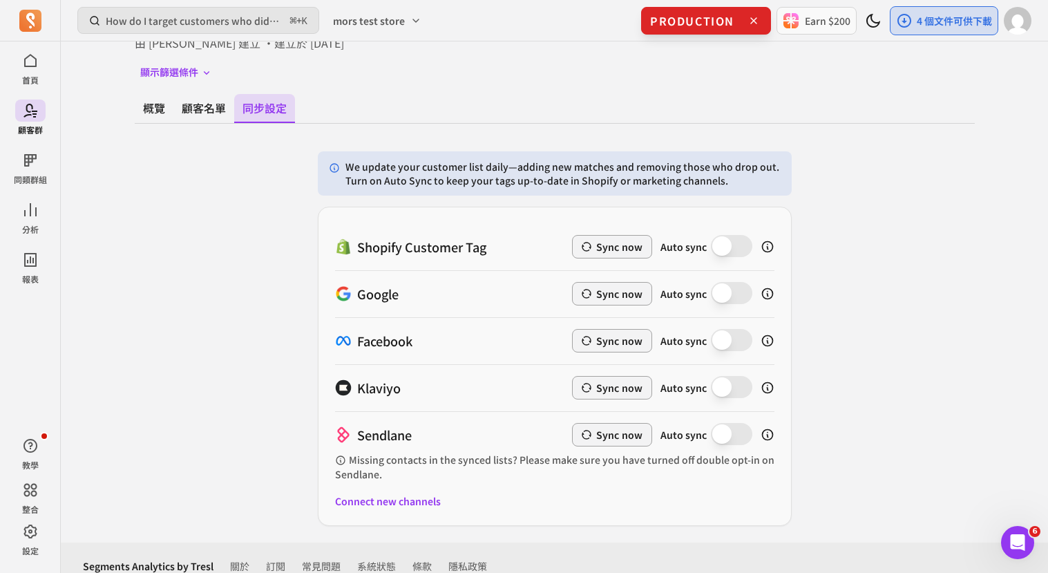
scroll to position [123, 0]
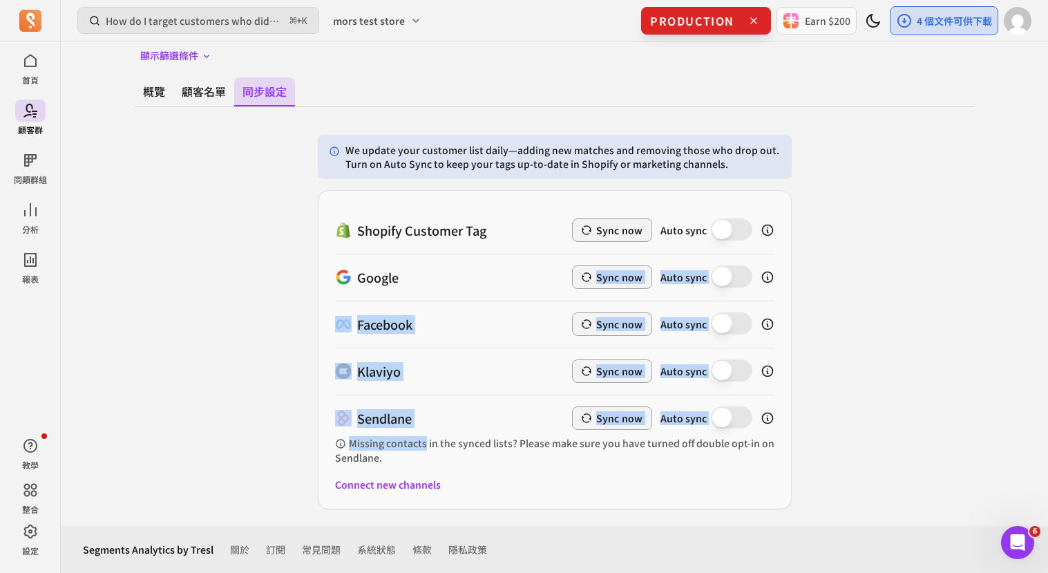
drag, startPoint x: 422, startPoint y: 450, endPoint x: 422, endPoint y: 263, distance: 186.5
click at [422, 263] on div "Shopify Customer Tag Sync now Auto sync Google Sync now Auto sync Facebook Sync…" at bounding box center [554, 341] width 439 height 268
click at [422, 263] on div "Google Sync now Auto sync" at bounding box center [554, 277] width 439 height 47
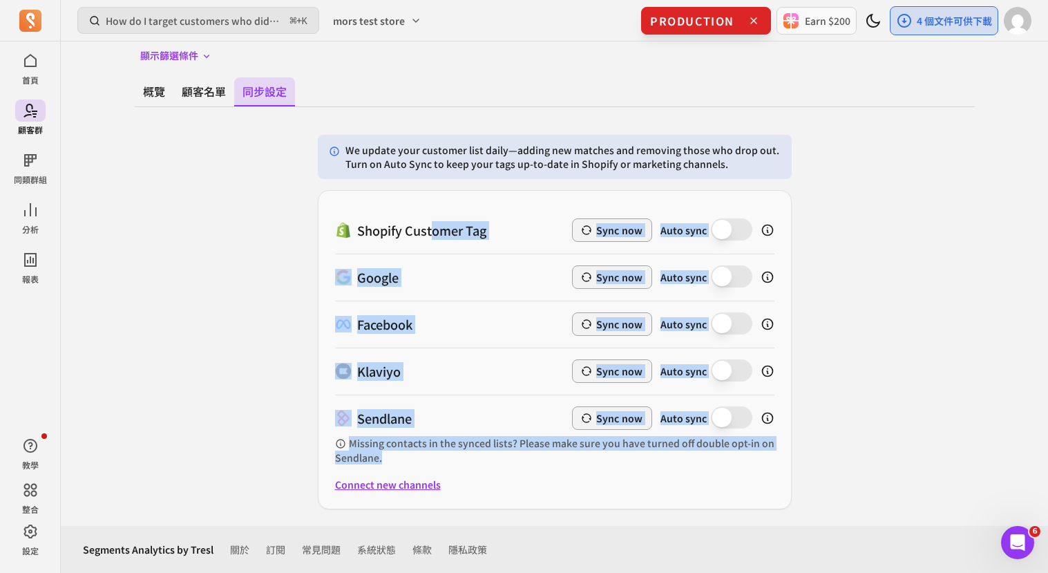
drag, startPoint x: 430, startPoint y: 227, endPoint x: 428, endPoint y: 479, distance: 252.9
click at [428, 479] on div "Shopify Customer Tag Sync now Auto sync Google Sync now Auto sync Facebook Sync…" at bounding box center [555, 349] width 474 height 319
click at [428, 479] on button "Connect new channels" at bounding box center [388, 484] width 106 height 14
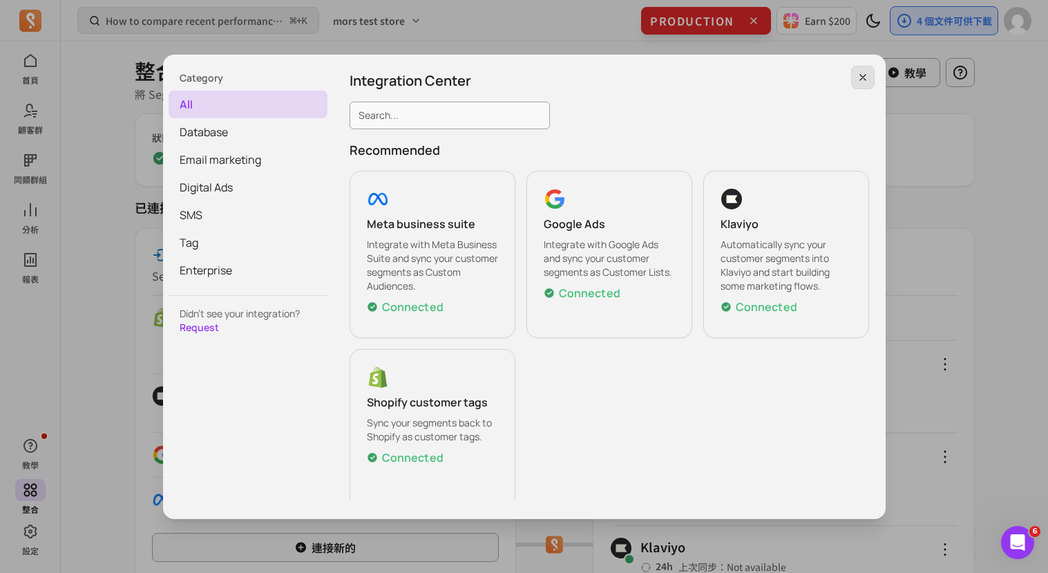
click at [868, 74] on icon "button" at bounding box center [862, 77] width 11 height 11
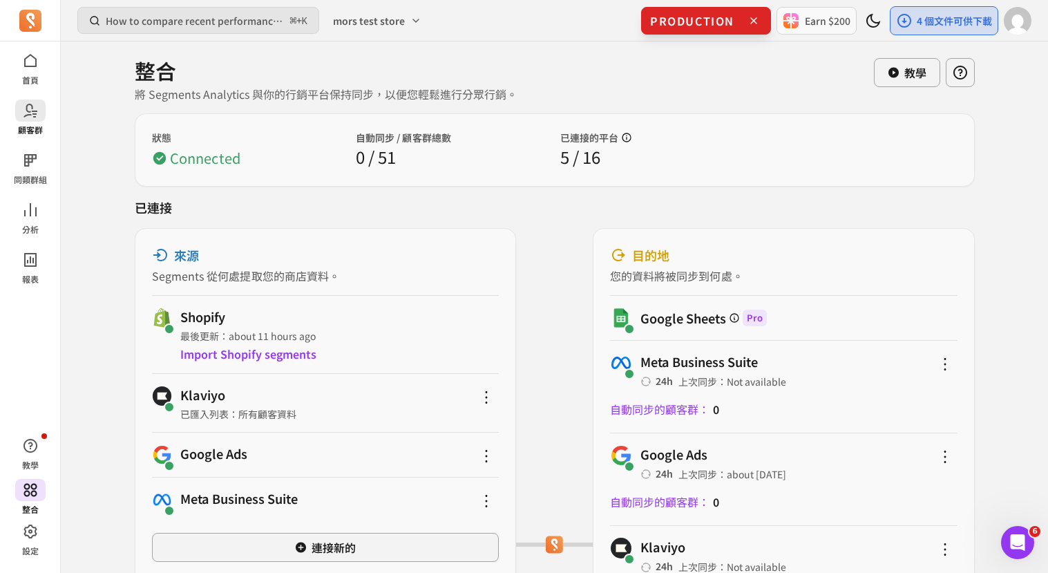
click at [35, 115] on icon at bounding box center [30, 110] width 17 height 17
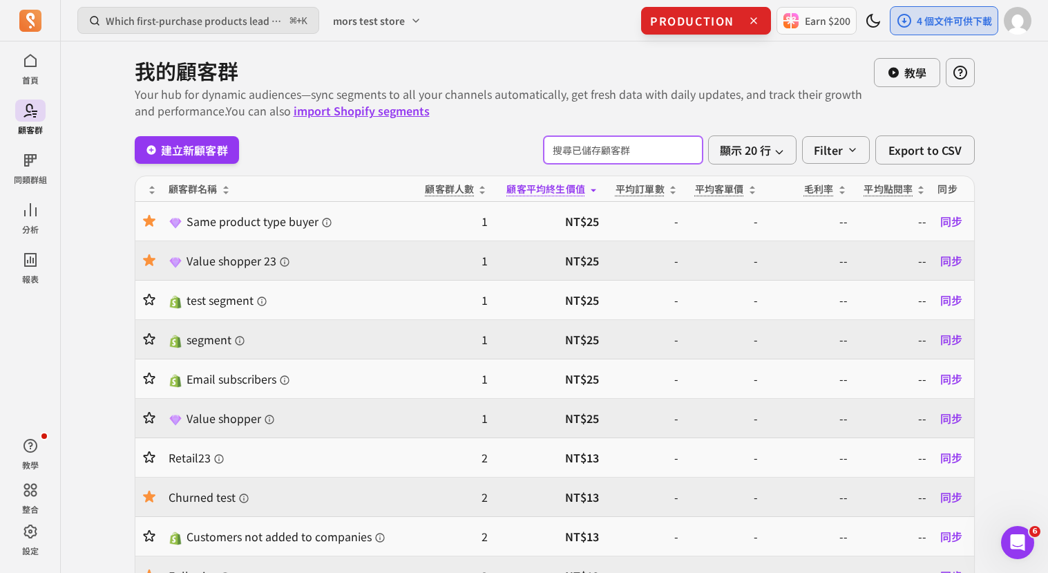
click at [647, 162] on input "search" at bounding box center [623, 150] width 159 height 28
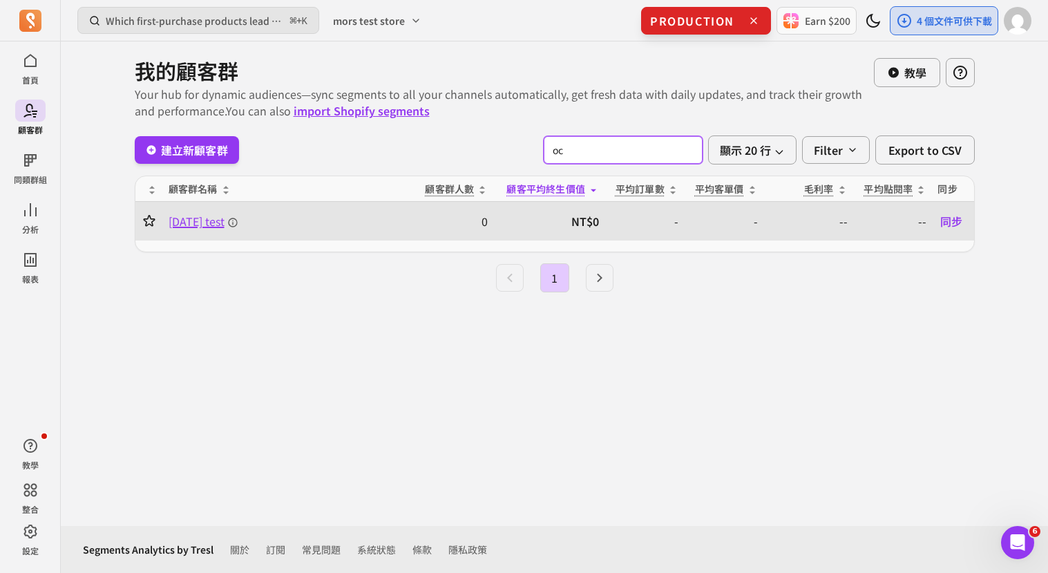
type input "oc"
click at [211, 227] on span "oct 13 test" at bounding box center [204, 221] width 70 height 17
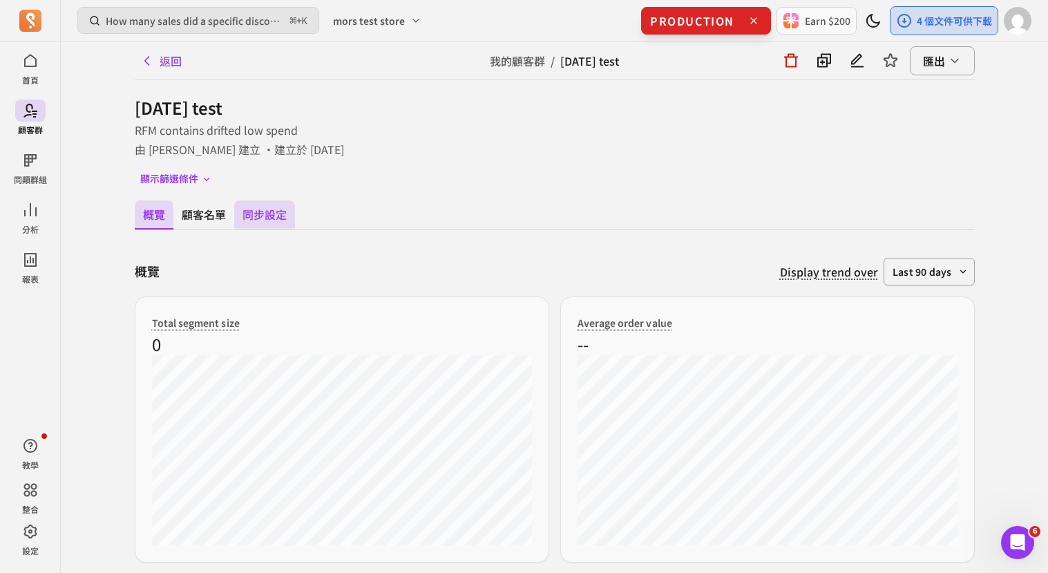
click at [254, 226] on button "同步設定" at bounding box center [264, 214] width 61 height 29
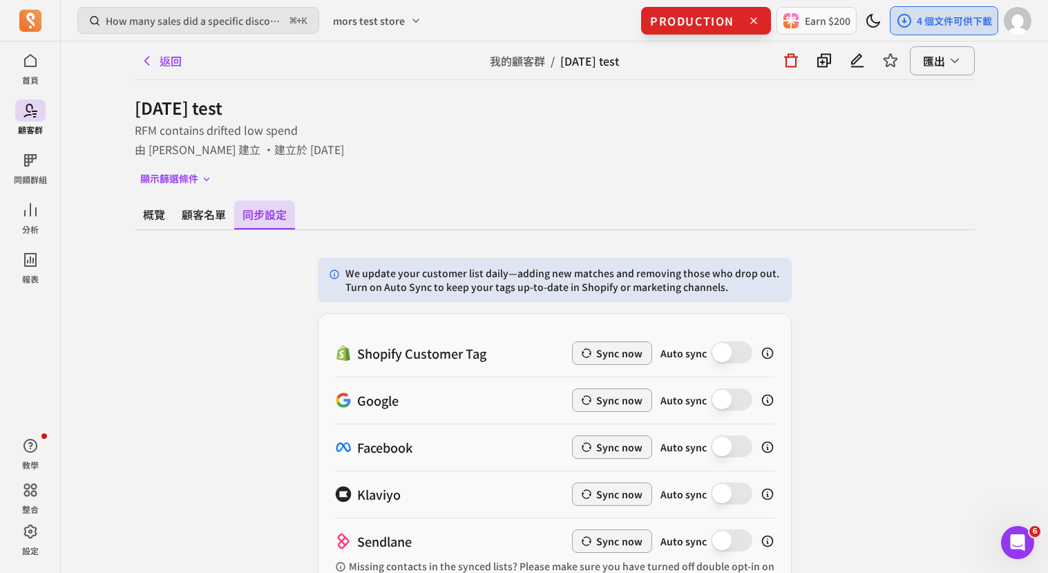
scroll to position [123, 0]
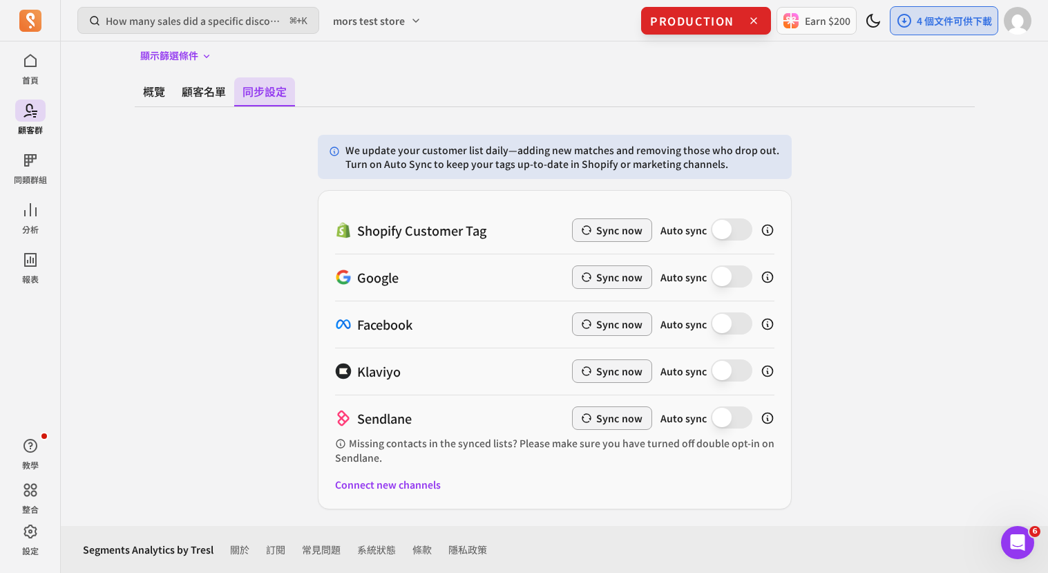
click at [839, 279] on div "We update your customer list daily—adding new matches and removing those who dr…" at bounding box center [555, 322] width 840 height 374
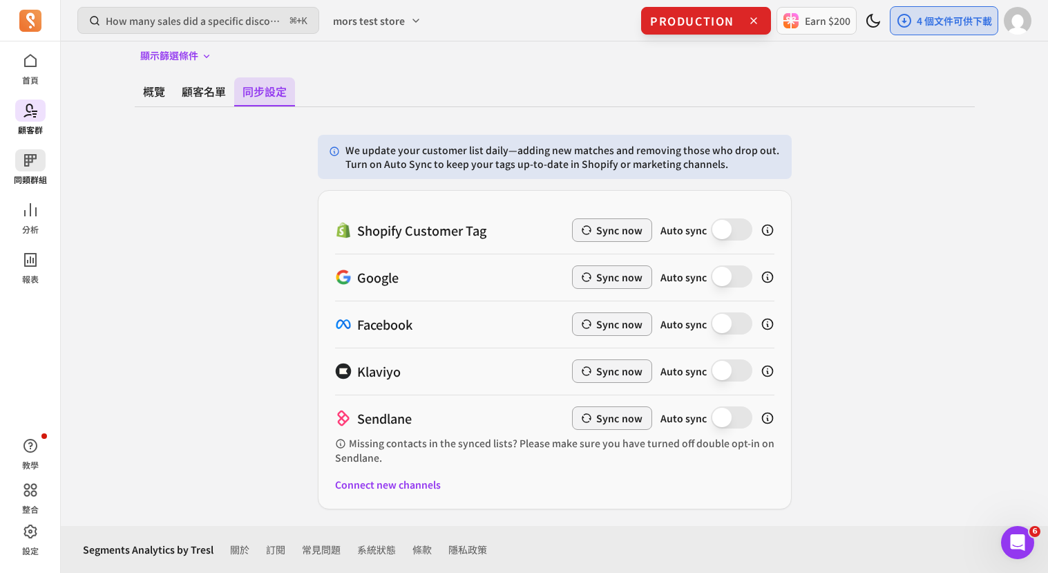
click at [30, 176] on p "同類群組" at bounding box center [30, 179] width 33 height 11
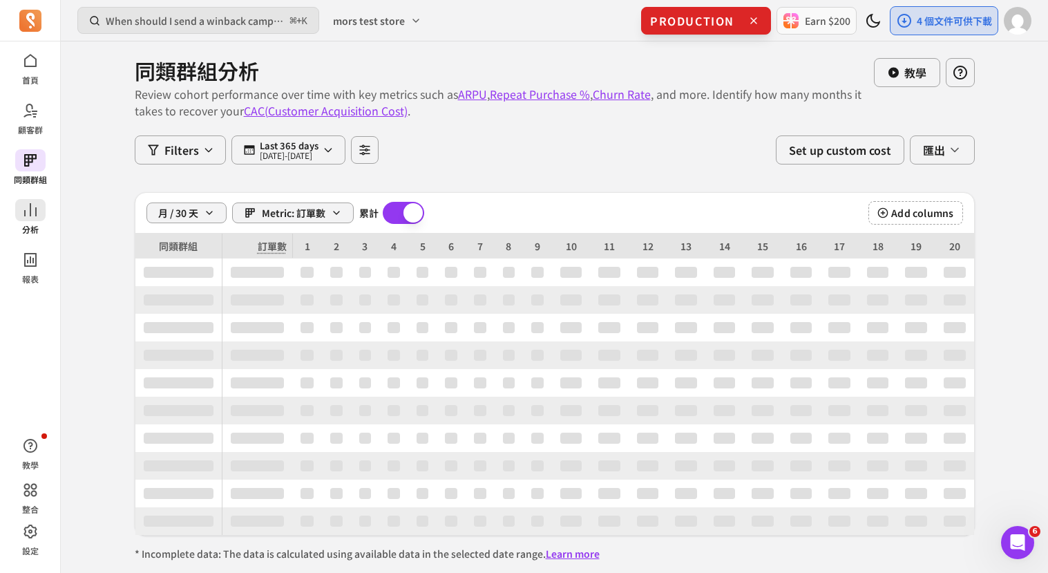
click at [30, 217] on icon at bounding box center [30, 210] width 17 height 17
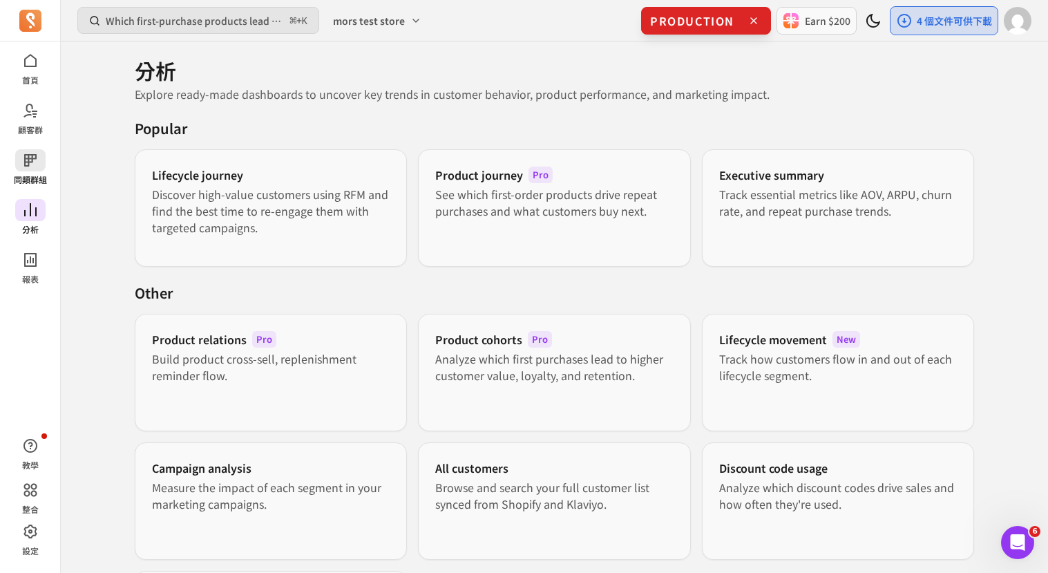
click at [31, 152] on icon at bounding box center [30, 160] width 17 height 17
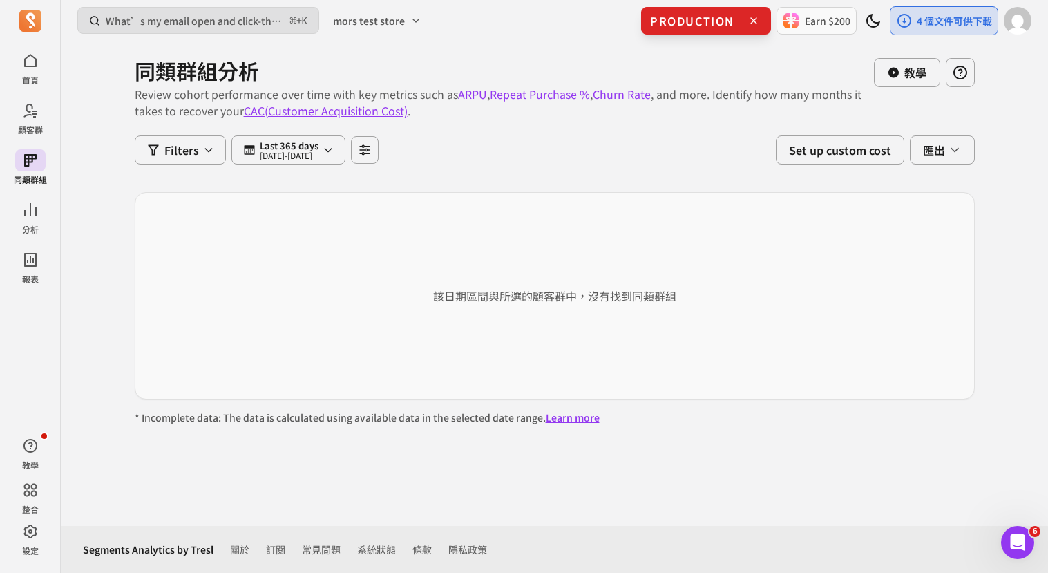
click at [162, 26] on p "What’s my email open and click-through rate?" at bounding box center [195, 21] width 179 height 14
click at [1024, 15] on img "button" at bounding box center [1018, 21] width 28 height 28
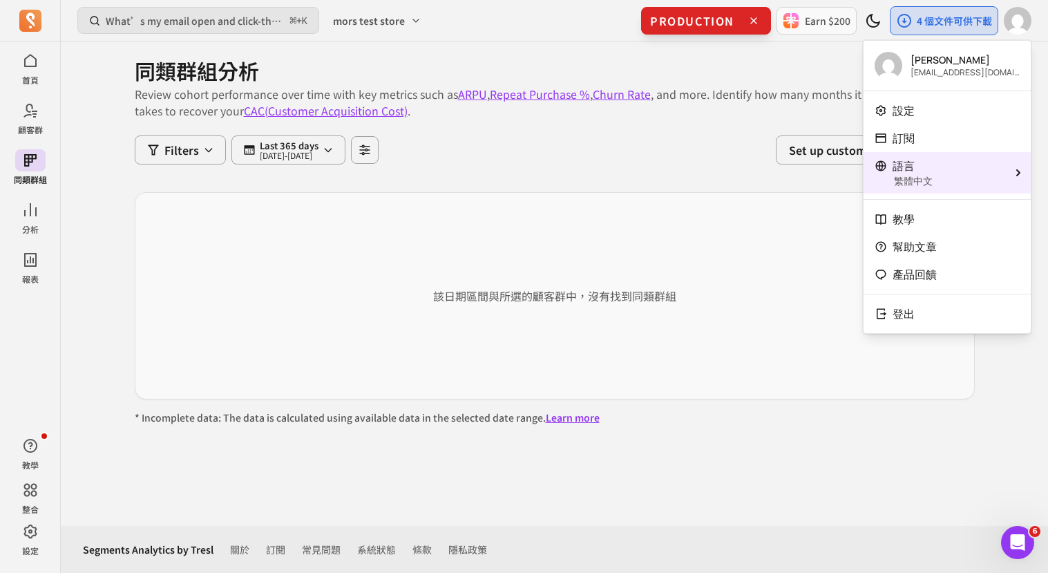
click at [951, 172] on div "語言" at bounding box center [939, 166] width 129 height 17
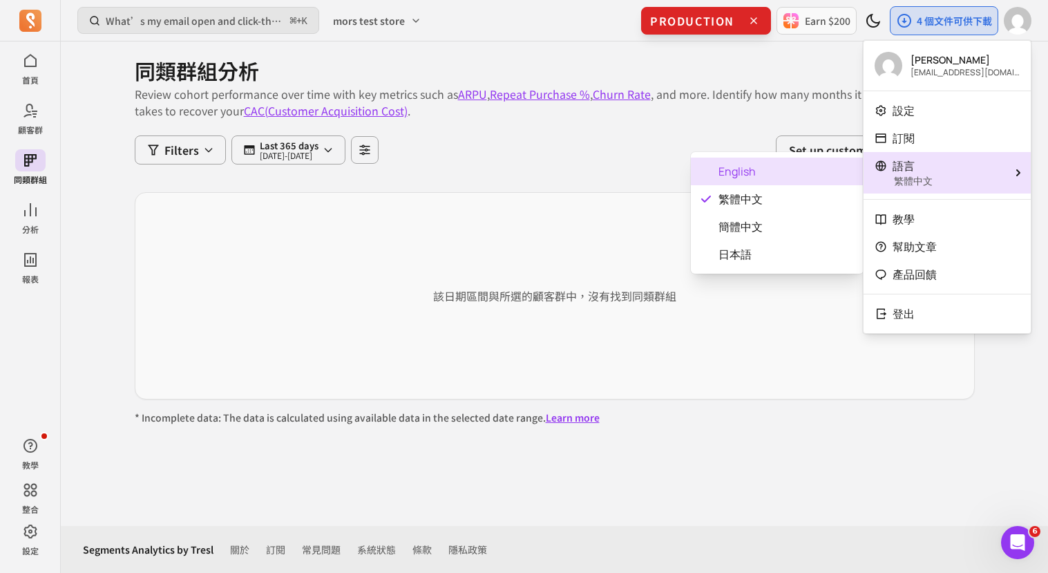
click at [790, 176] on span "English" at bounding box center [786, 171] width 134 height 17
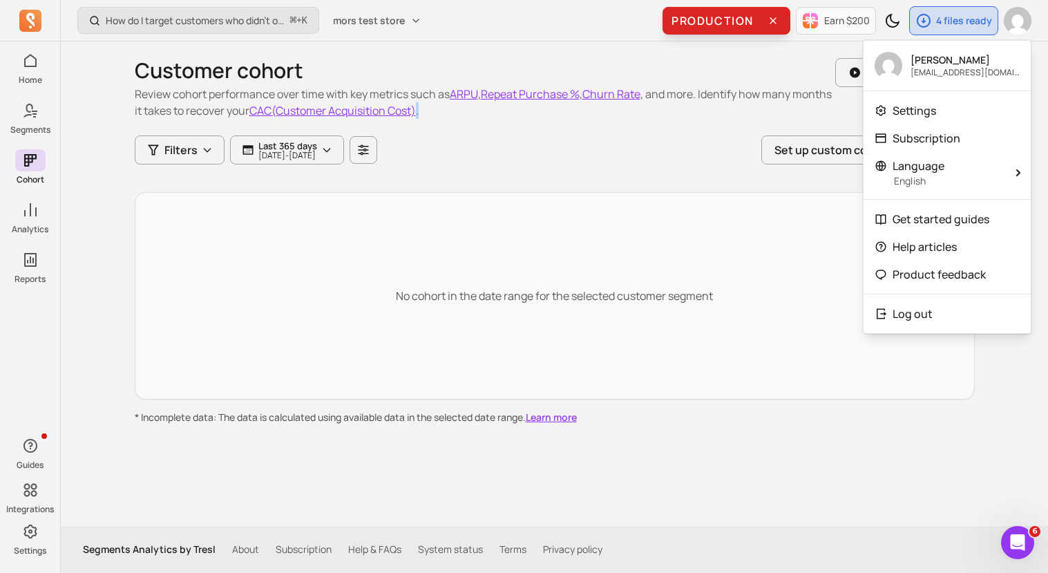
click at [464, 113] on p "Review cohort performance over time with key metrics such as ARPU , Repeat Purc…" at bounding box center [485, 102] width 701 height 33
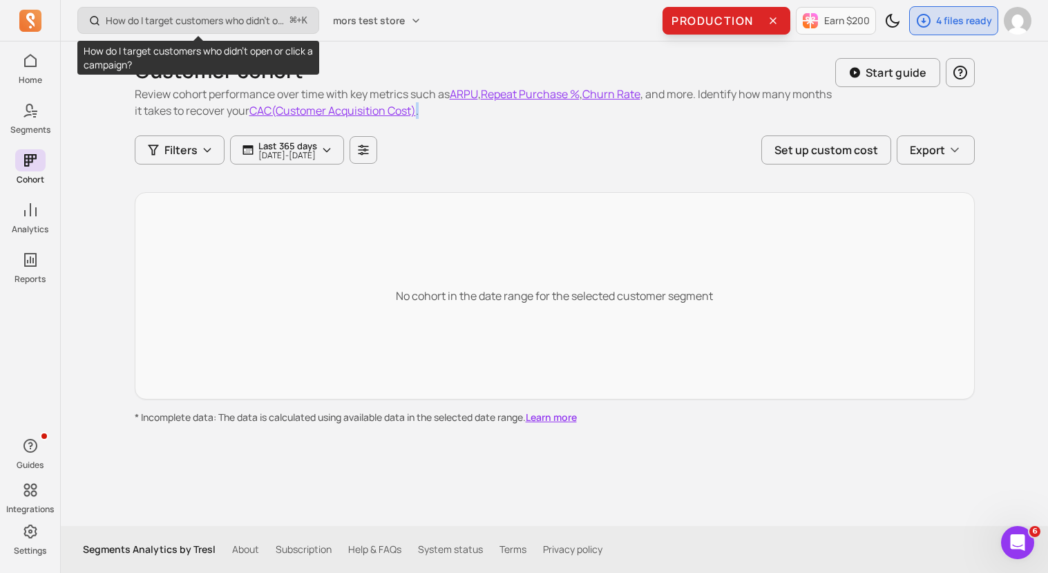
click at [215, 23] on p "How do I target customers who didn’t open or click a campaign?" at bounding box center [195, 21] width 179 height 14
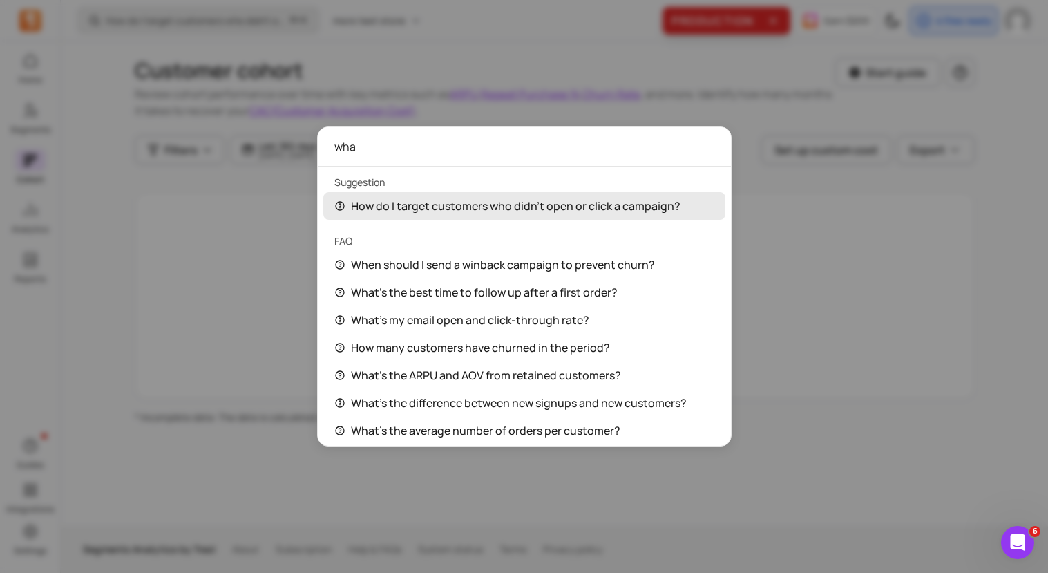
type input "what"
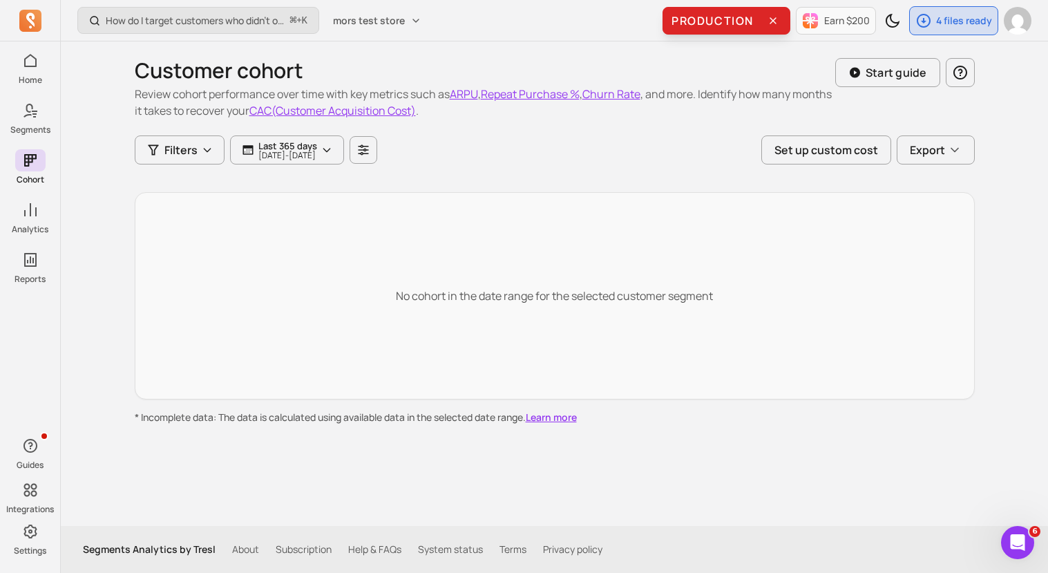
click at [502, 120] on div "Customer cohort Review cohort performance over time with key metrics such as AR…" at bounding box center [555, 88] width 840 height 94
click at [1018, 20] on img "button" at bounding box center [1018, 21] width 28 height 28
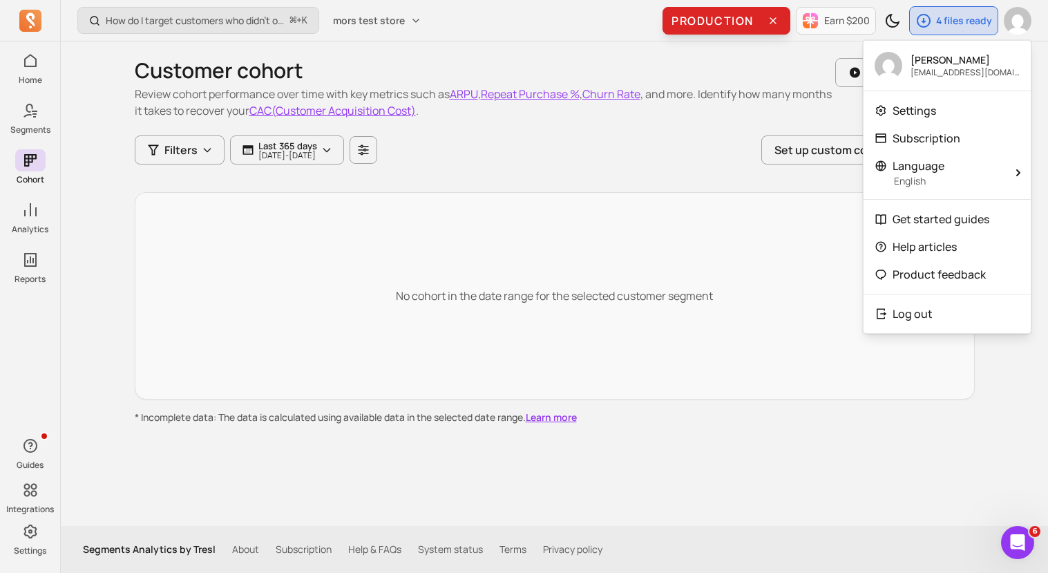
click at [504, 73] on h1 "Customer cohort" at bounding box center [485, 70] width 701 height 25
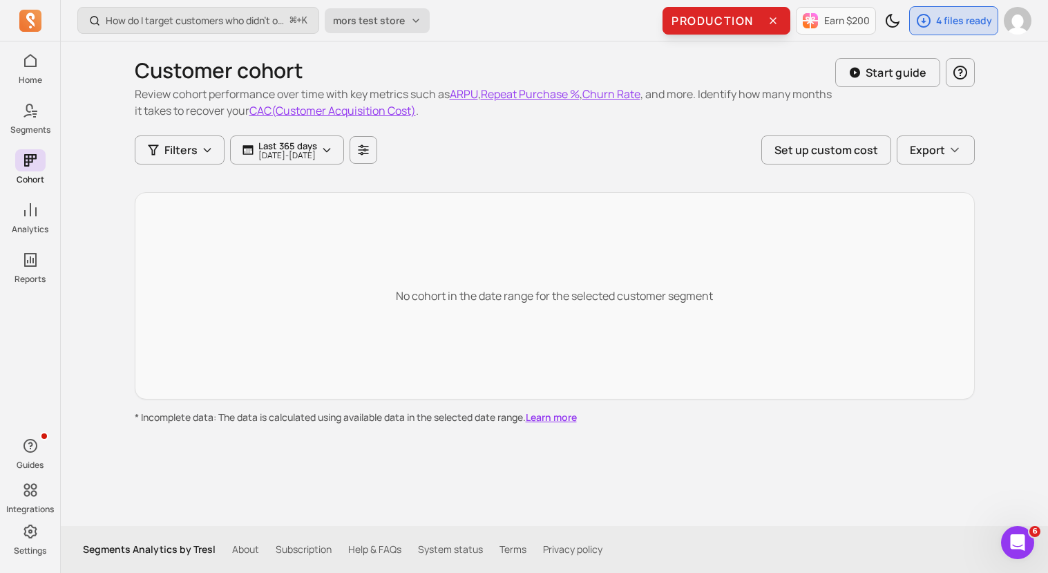
click at [389, 28] on button "mors test store" at bounding box center [377, 20] width 105 height 25
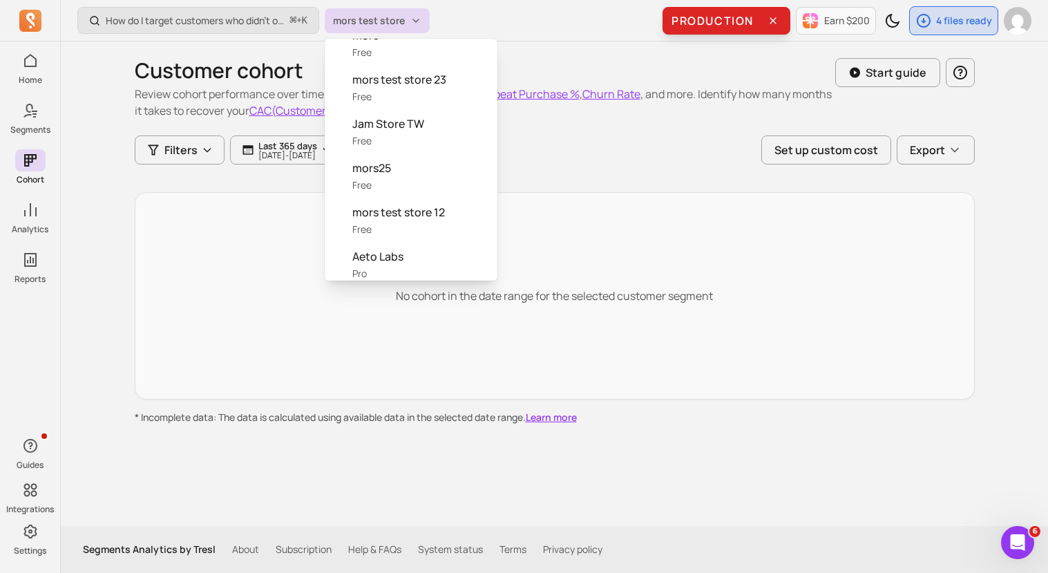
scroll to position [515, 0]
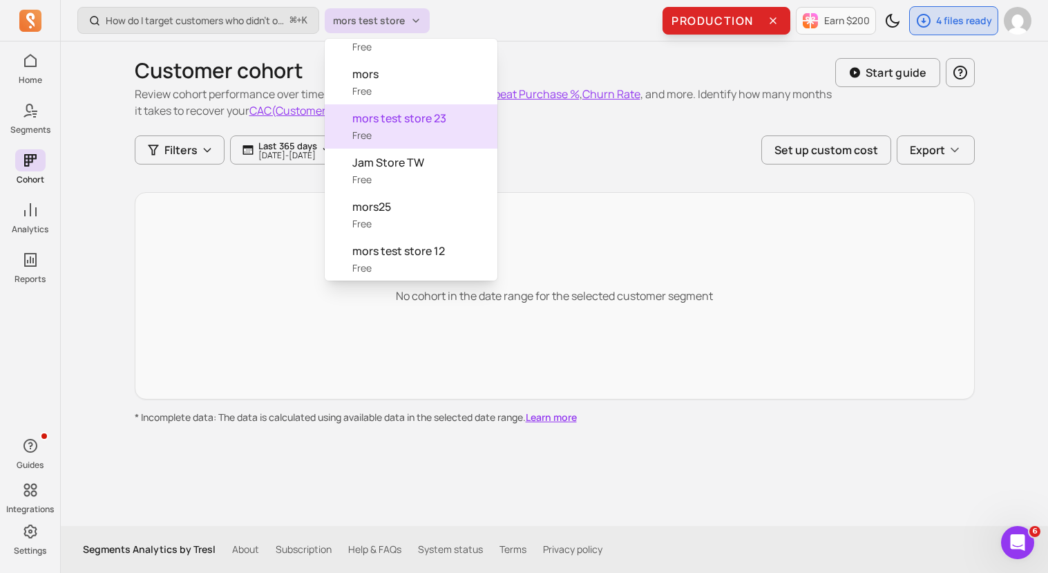
click at [401, 135] on div "mors test store 23 Free" at bounding box center [411, 126] width 173 height 44
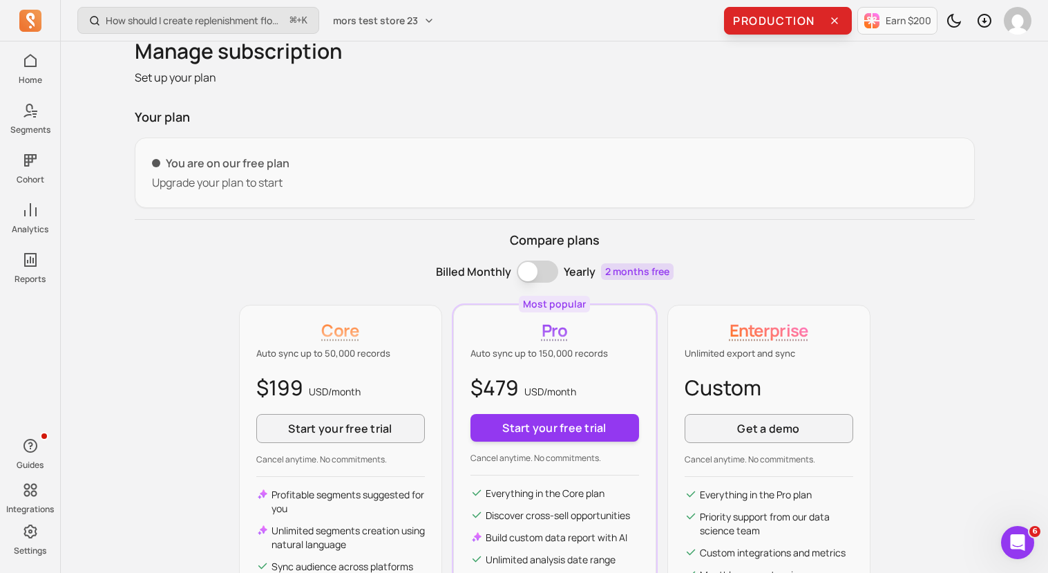
scroll to position [43, 0]
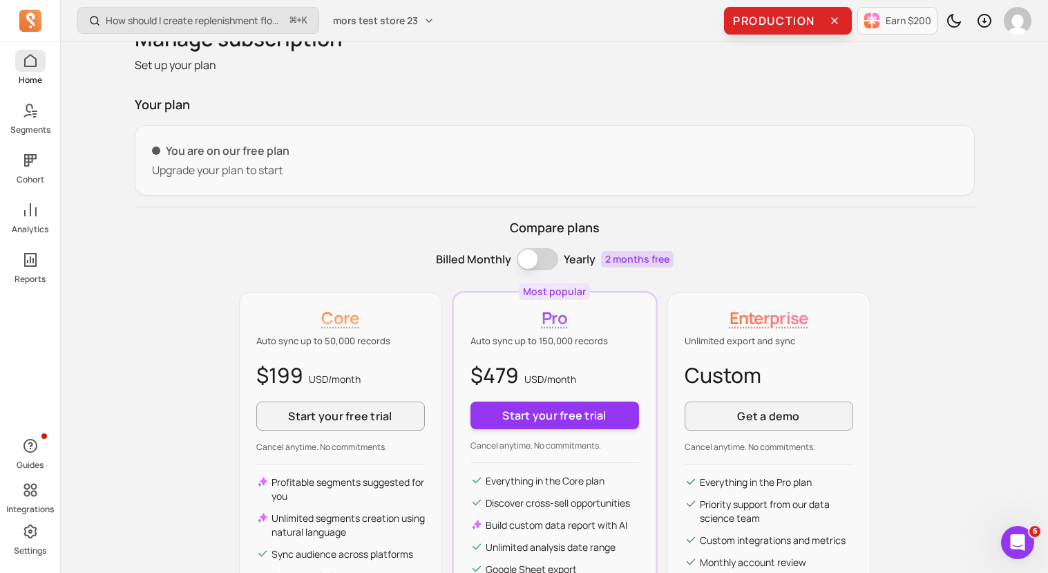
click at [17, 63] on span at bounding box center [30, 61] width 30 height 22
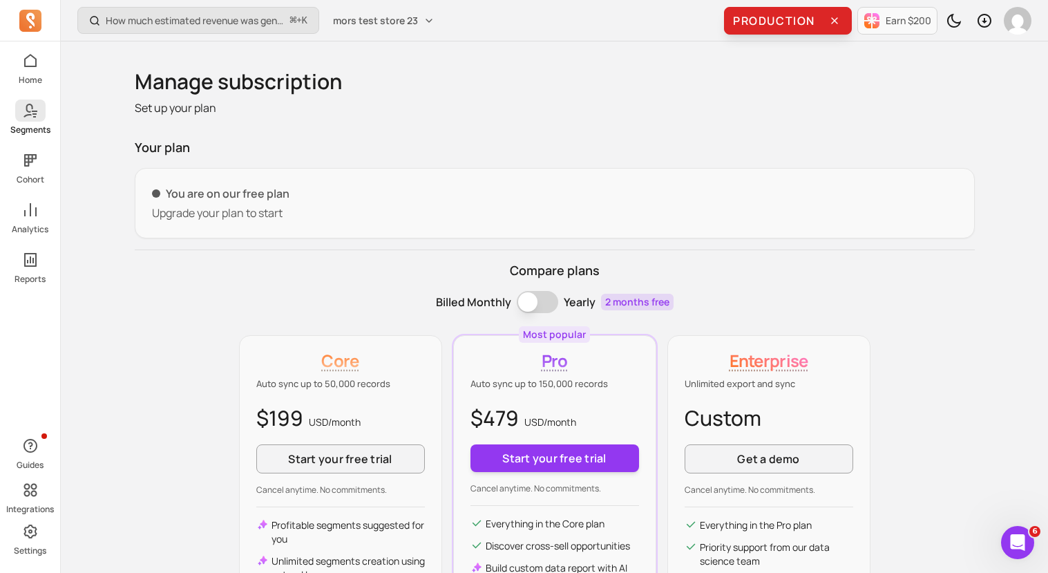
click at [29, 122] on link "Segments" at bounding box center [30, 117] width 60 height 36
click at [29, 174] on p "Cohort" at bounding box center [31, 179] width 28 height 11
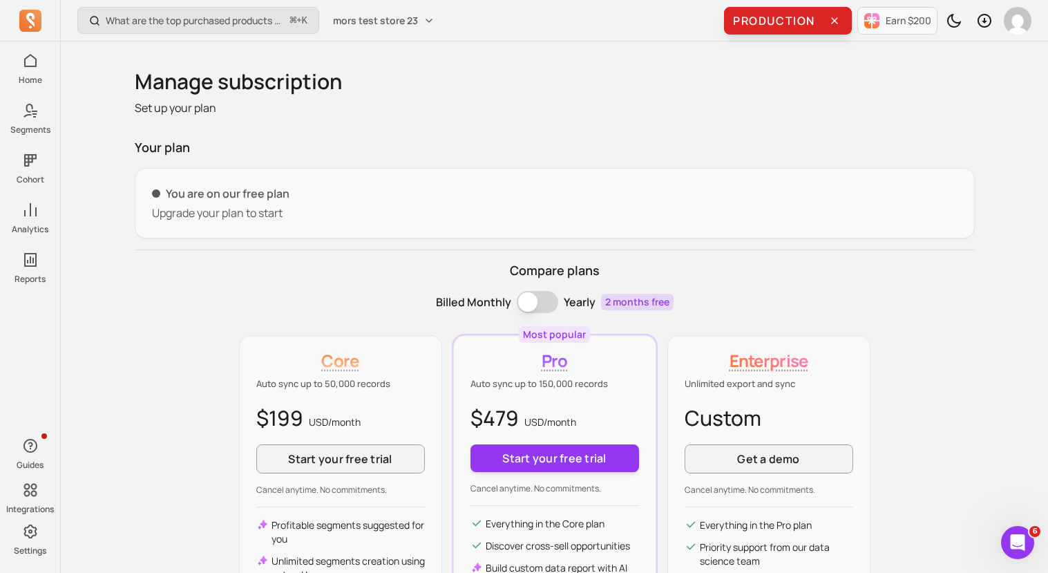
click at [1037, 19] on div "What are the top purchased products after sending a campaign? ⌘ + K mors test s…" at bounding box center [554, 20] width 987 height 41
click at [958, 18] on icon "Toggle dark mode" at bounding box center [954, 20] width 17 height 17
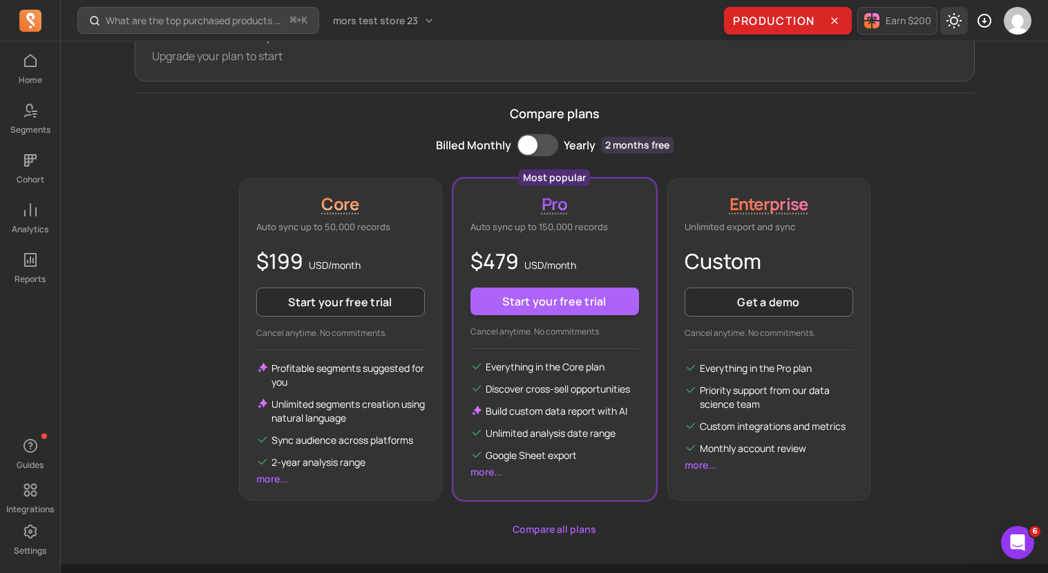
scroll to position [194, 0]
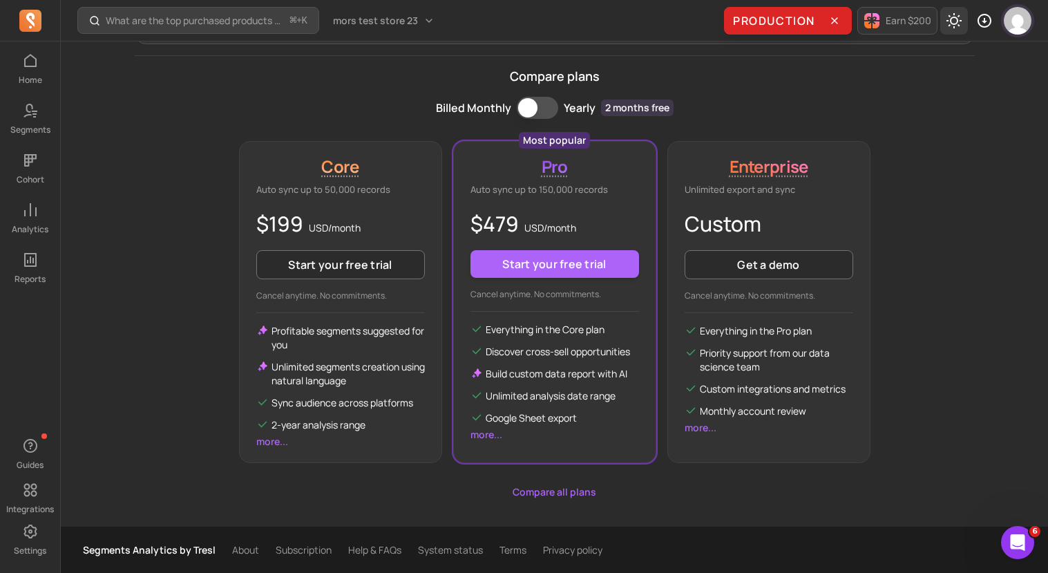
click at [1019, 22] on img "button" at bounding box center [1018, 21] width 28 height 28
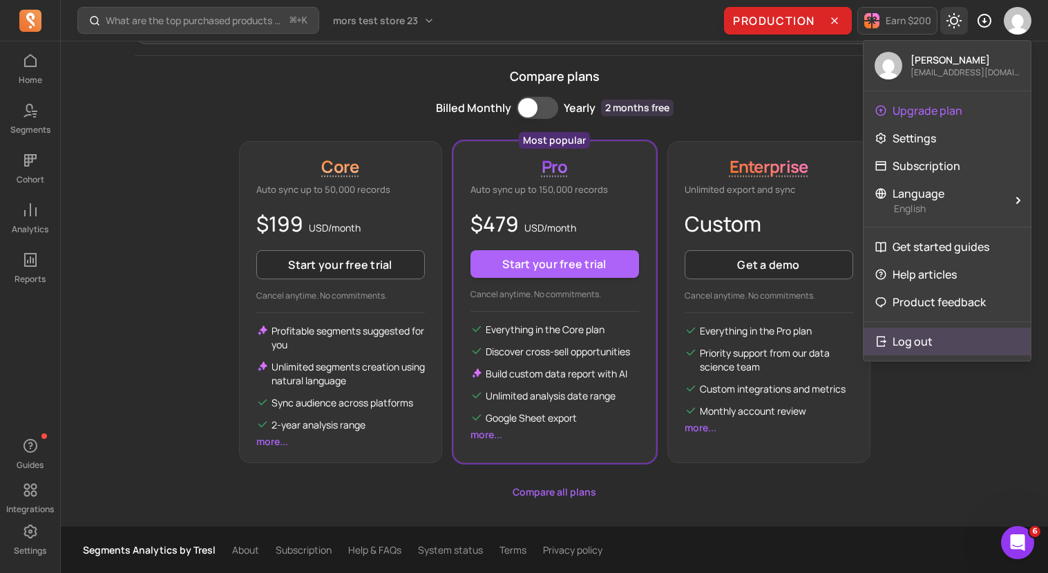
click at [913, 354] on button "Log out" at bounding box center [947, 341] width 167 height 28
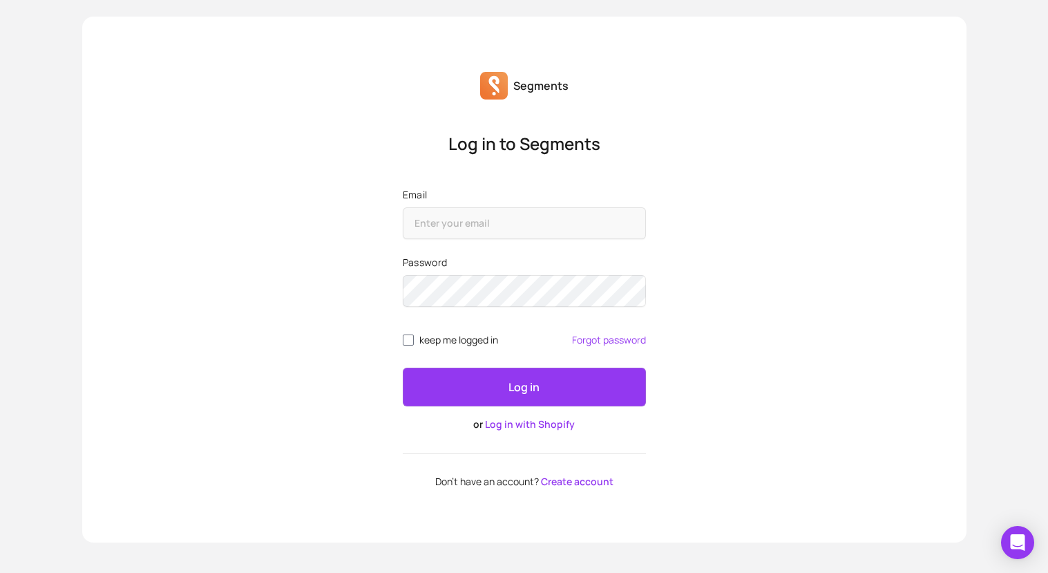
click at [572, 223] on input "Email" at bounding box center [524, 223] width 243 height 32
type input "morris@tresl.co"
click at [403, 368] on button "Log in" at bounding box center [524, 387] width 243 height 39
